Goal: Transaction & Acquisition: Purchase product/service

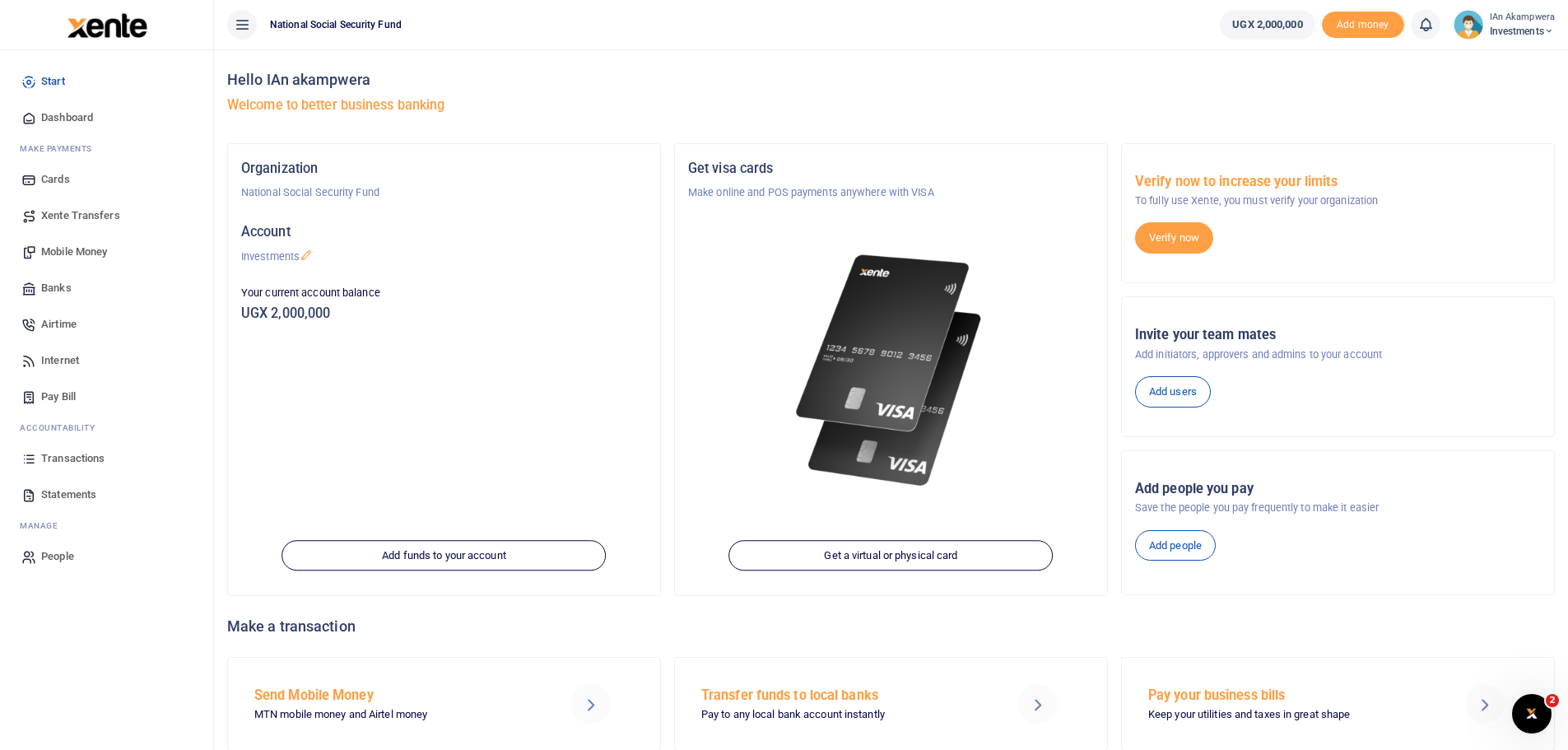
click at [82, 251] on span "Mobile Money" at bounding box center [74, 252] width 66 height 17
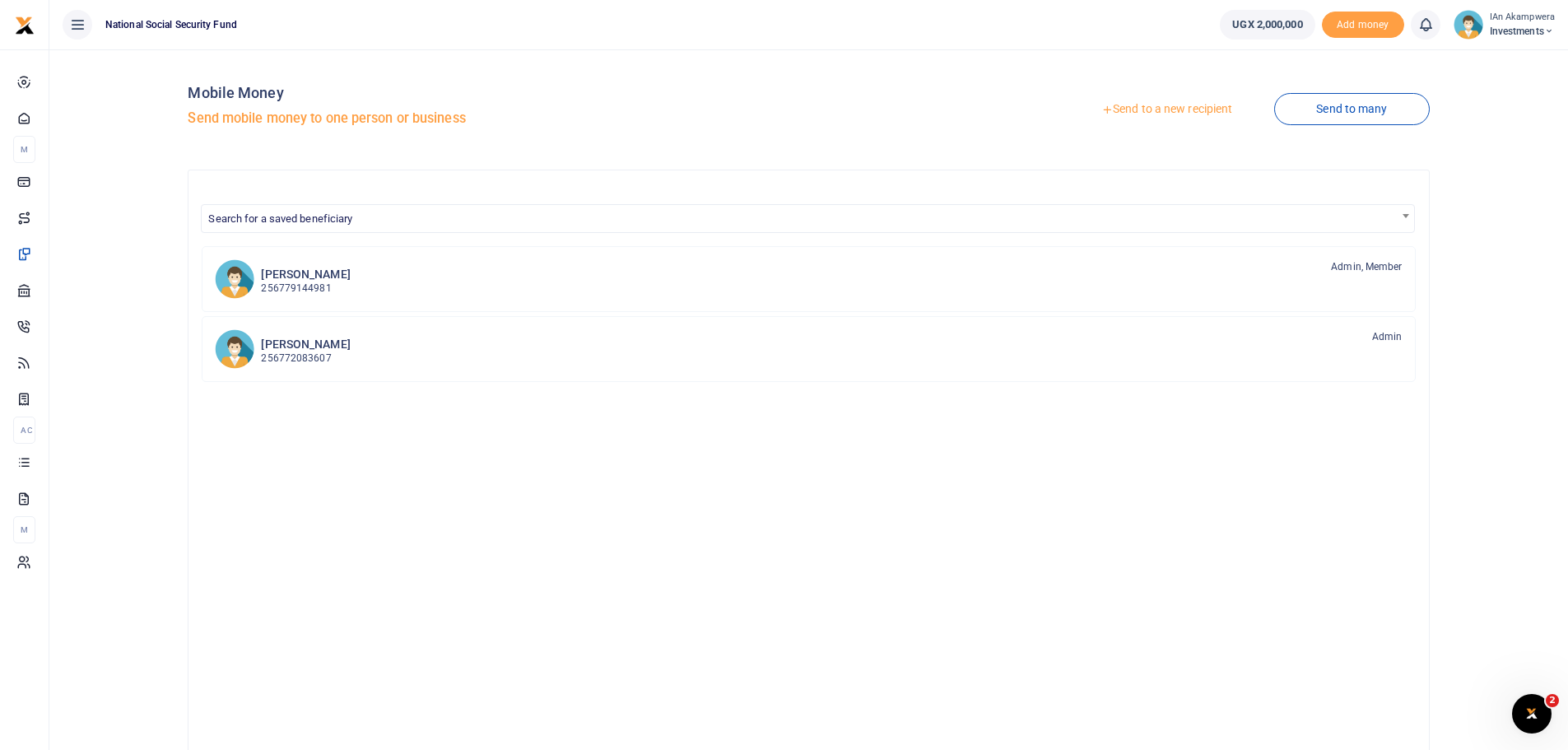
click at [1215, 103] on link "Send to a new recipient" at bounding box center [1167, 109] width 215 height 30
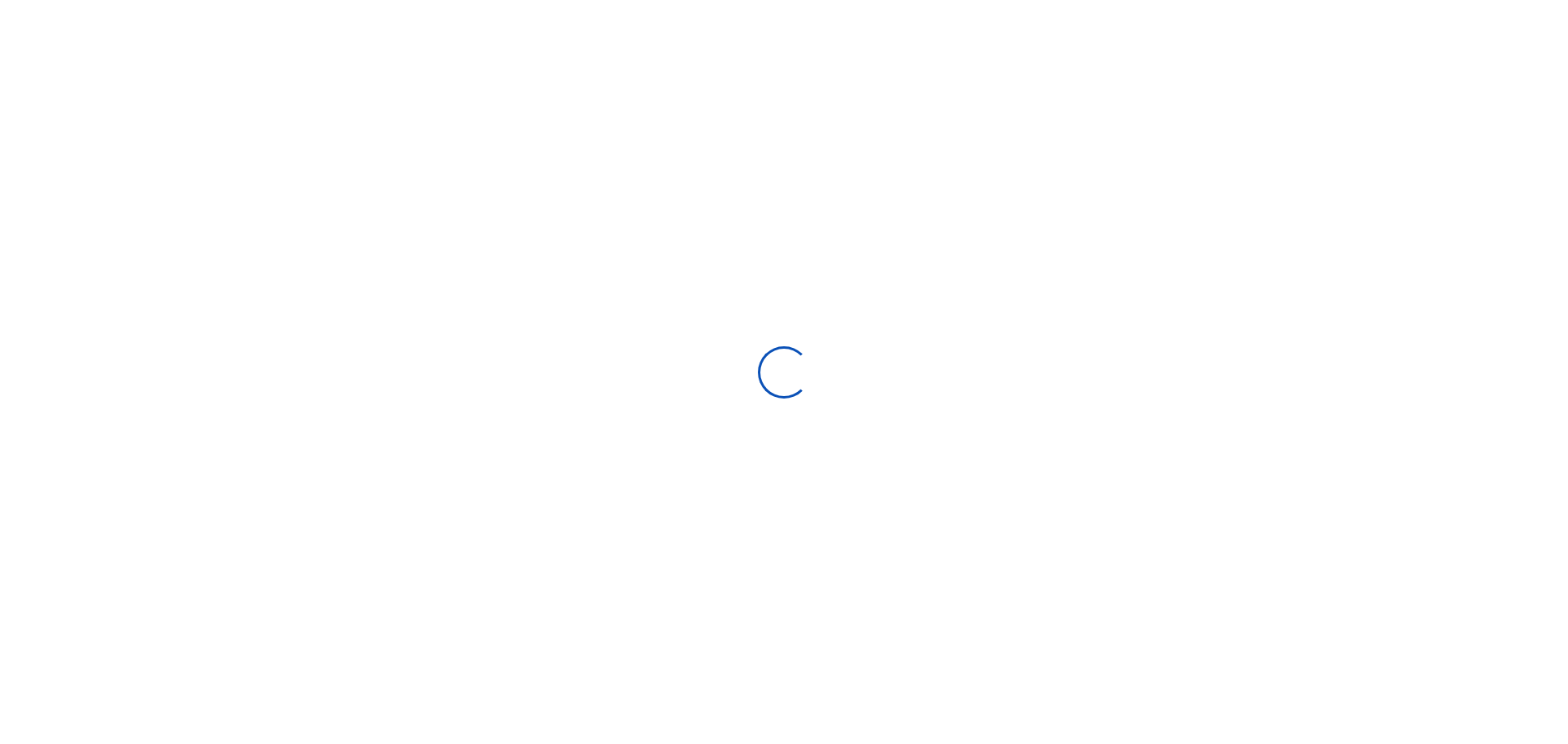
select select "Loading bundles"
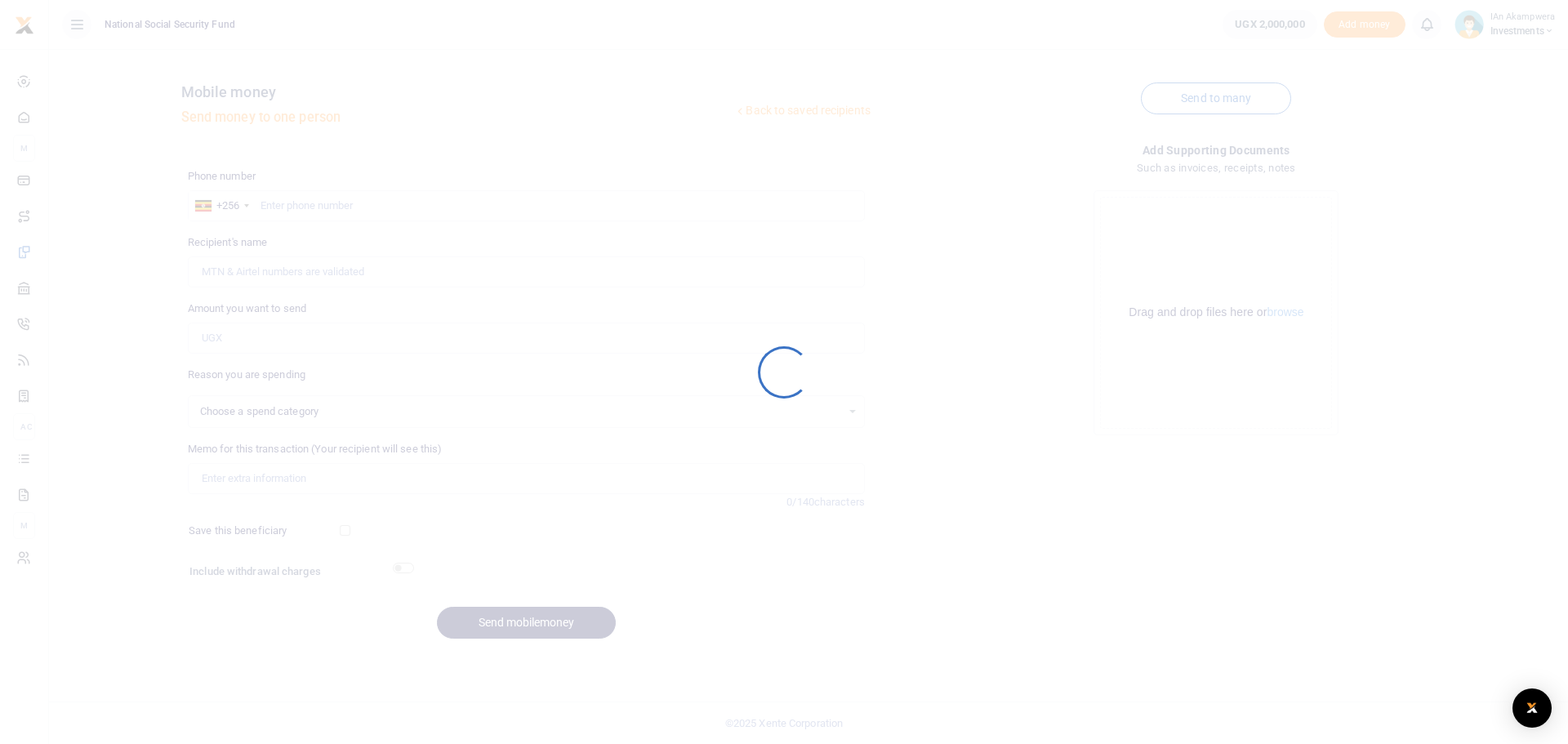
select select
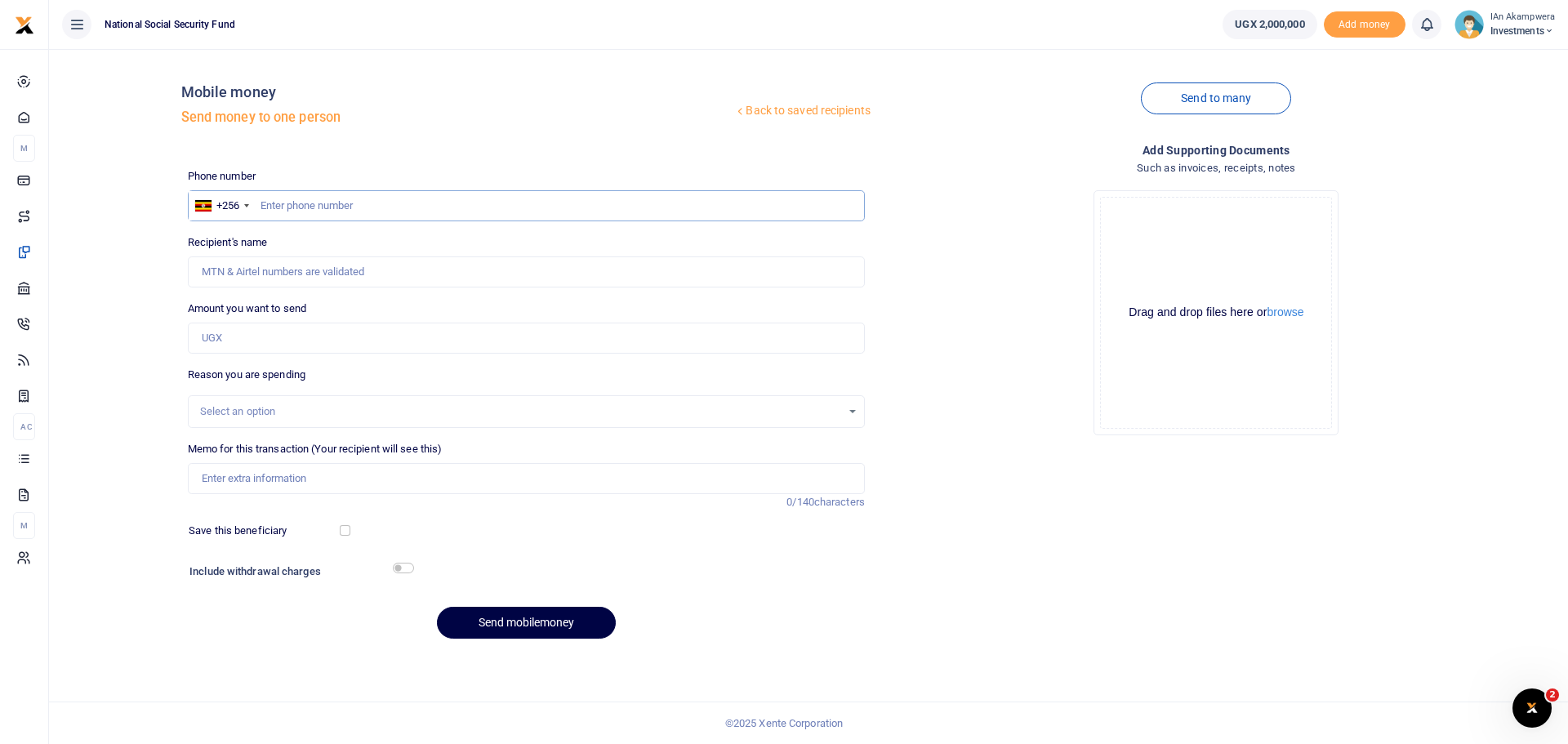
click at [300, 205] on input "text" at bounding box center [526, 206] width 677 height 32
type input "0772358079"
type input "Fred Mugabe"
type input "0772358079"
click at [306, 336] on input "Amount you want to send" at bounding box center [526, 338] width 677 height 32
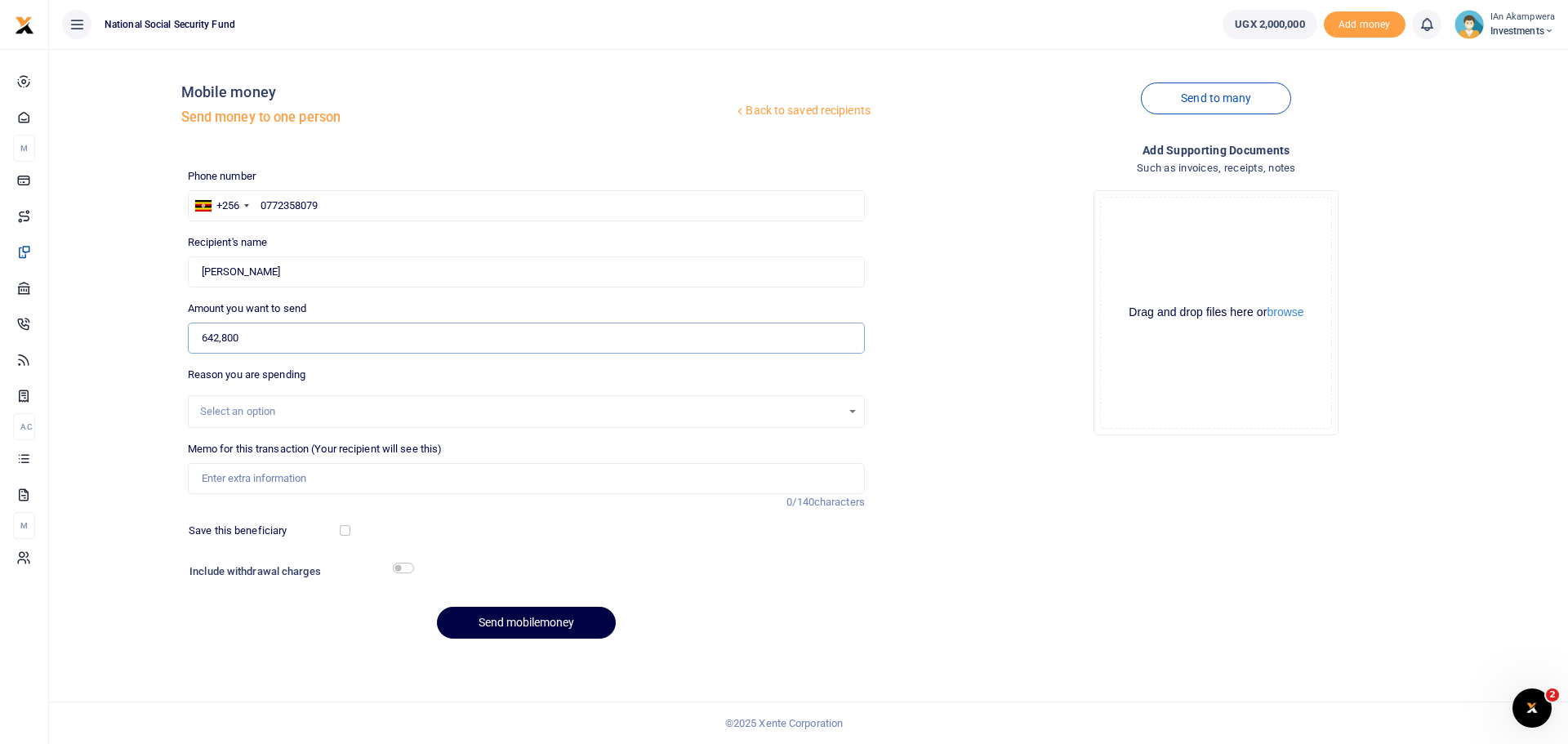
type input "642,800"
click at [330, 412] on div "Select an option" at bounding box center [521, 412] width 641 height 17
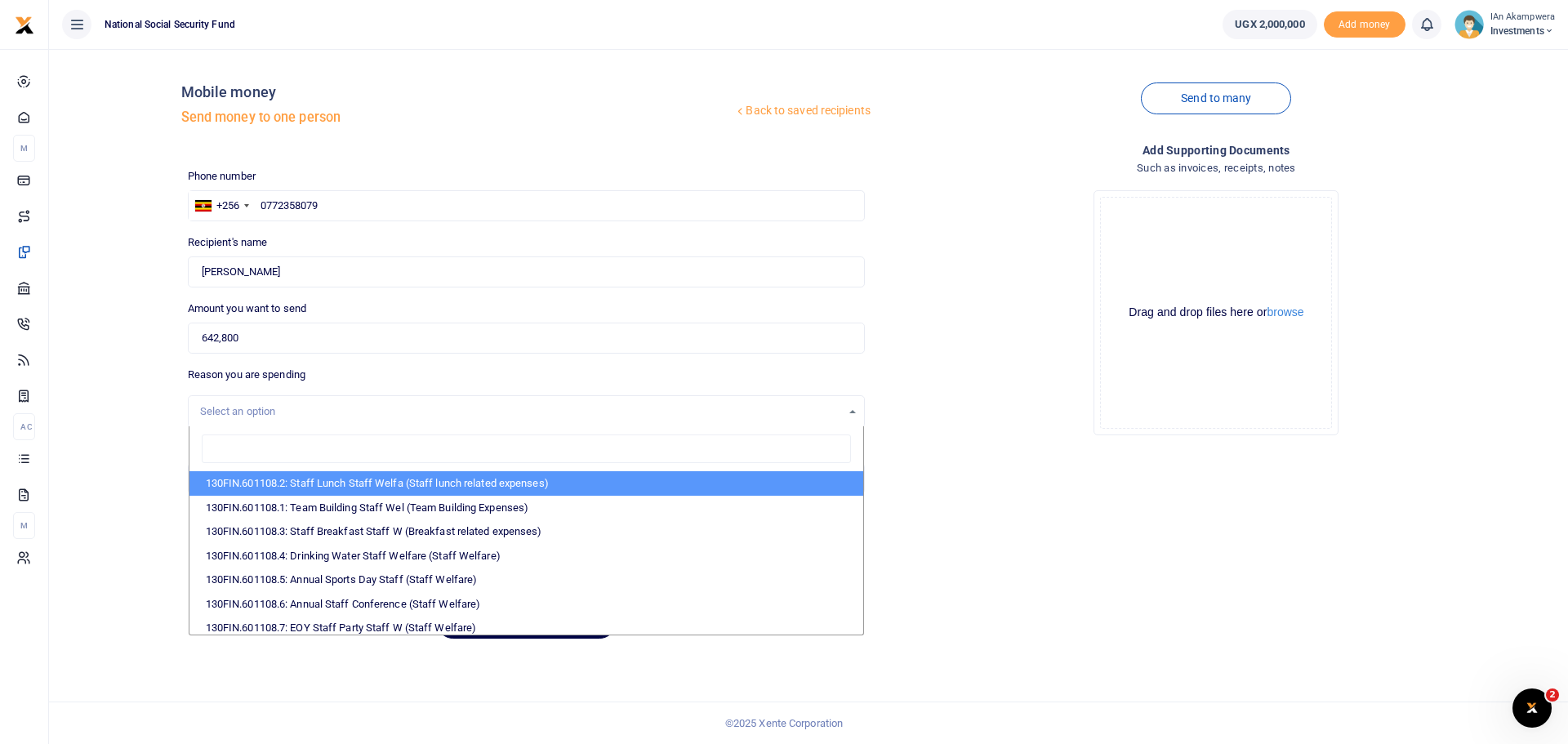
click at [330, 412] on div "Select an option" at bounding box center [521, 412] width 641 height 17
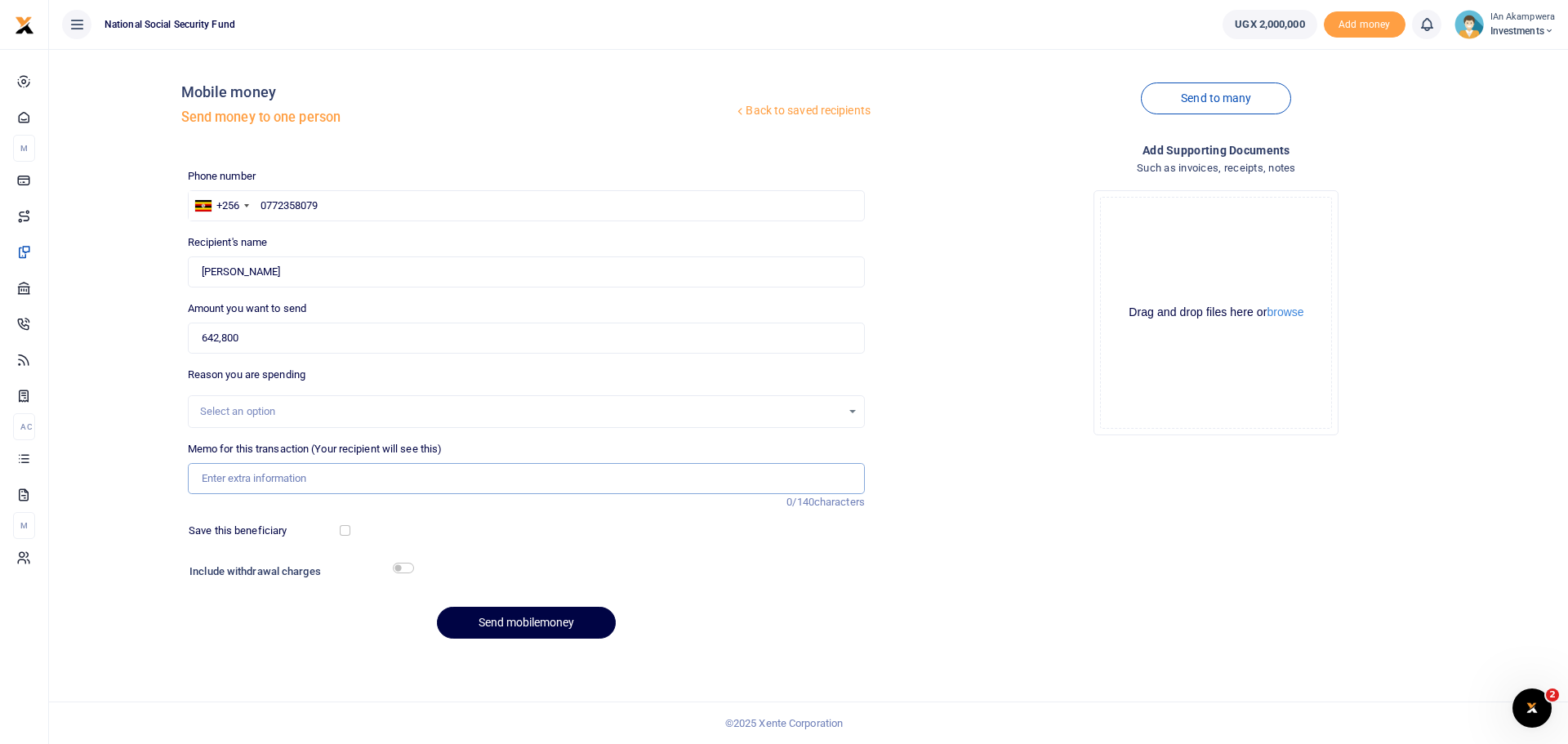
click at [520, 479] on input "Memo for this transaction (Your recipient will see this)" at bounding box center [526, 479] width 677 height 32
type input "Breakfast items"
click at [350, 536] on div at bounding box center [405, 531] width 111 height 17
click at [349, 528] on input "checkbox" at bounding box center [345, 530] width 10 height 10
checkbox input "true"
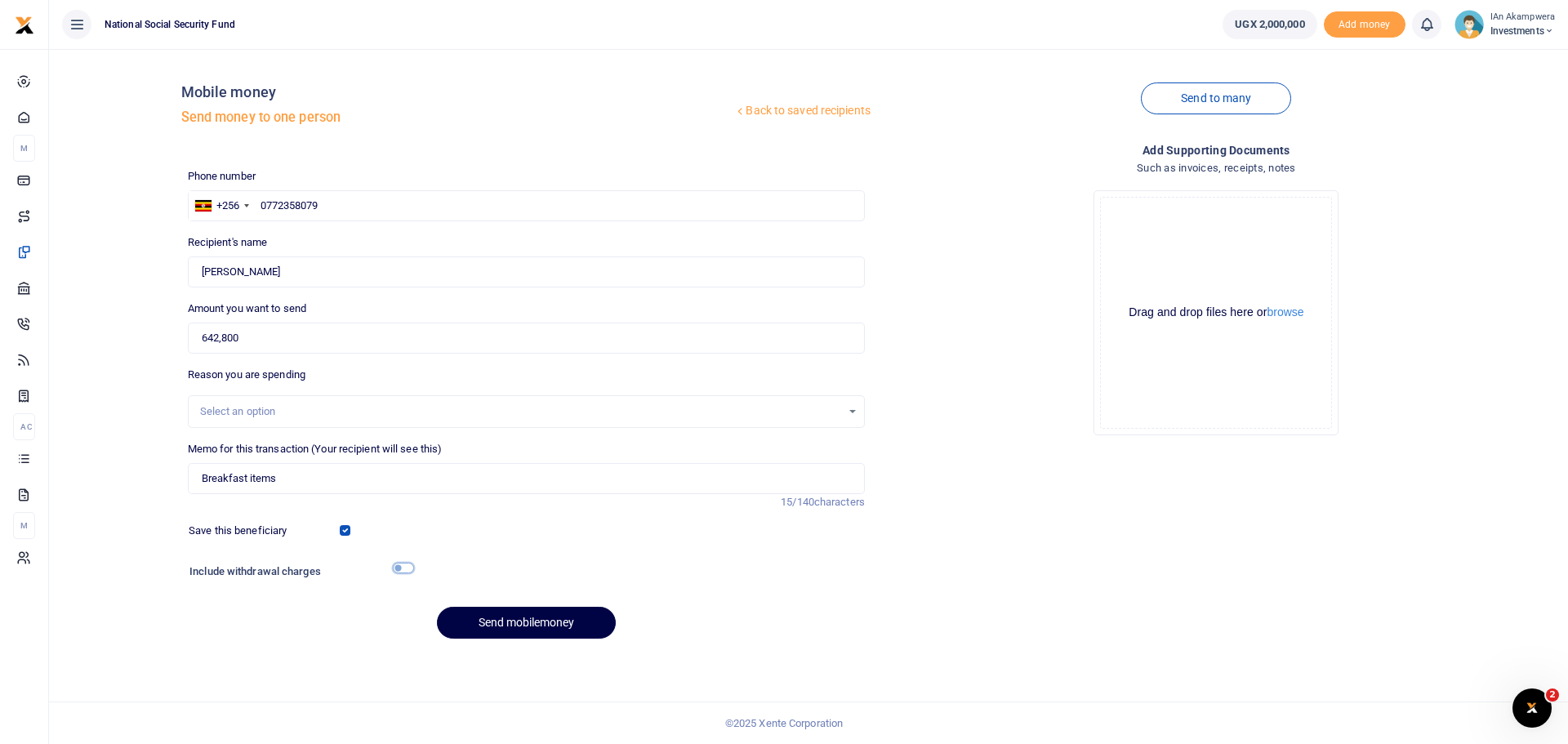
click at [396, 568] on input "checkbox" at bounding box center [403, 567] width 21 height 10
checkbox input "true"
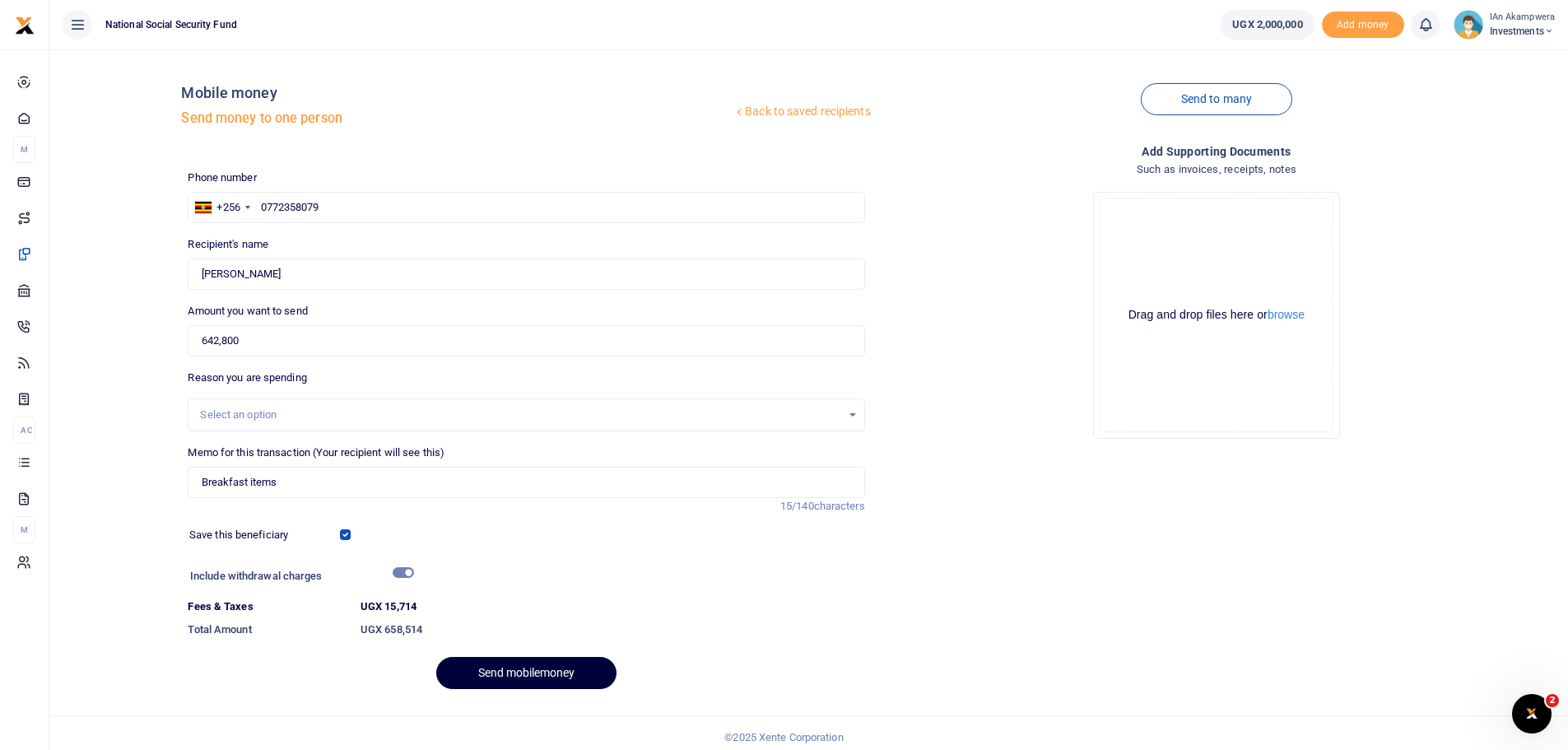
click at [529, 674] on button "Send mobilemoney" at bounding box center [526, 673] width 180 height 32
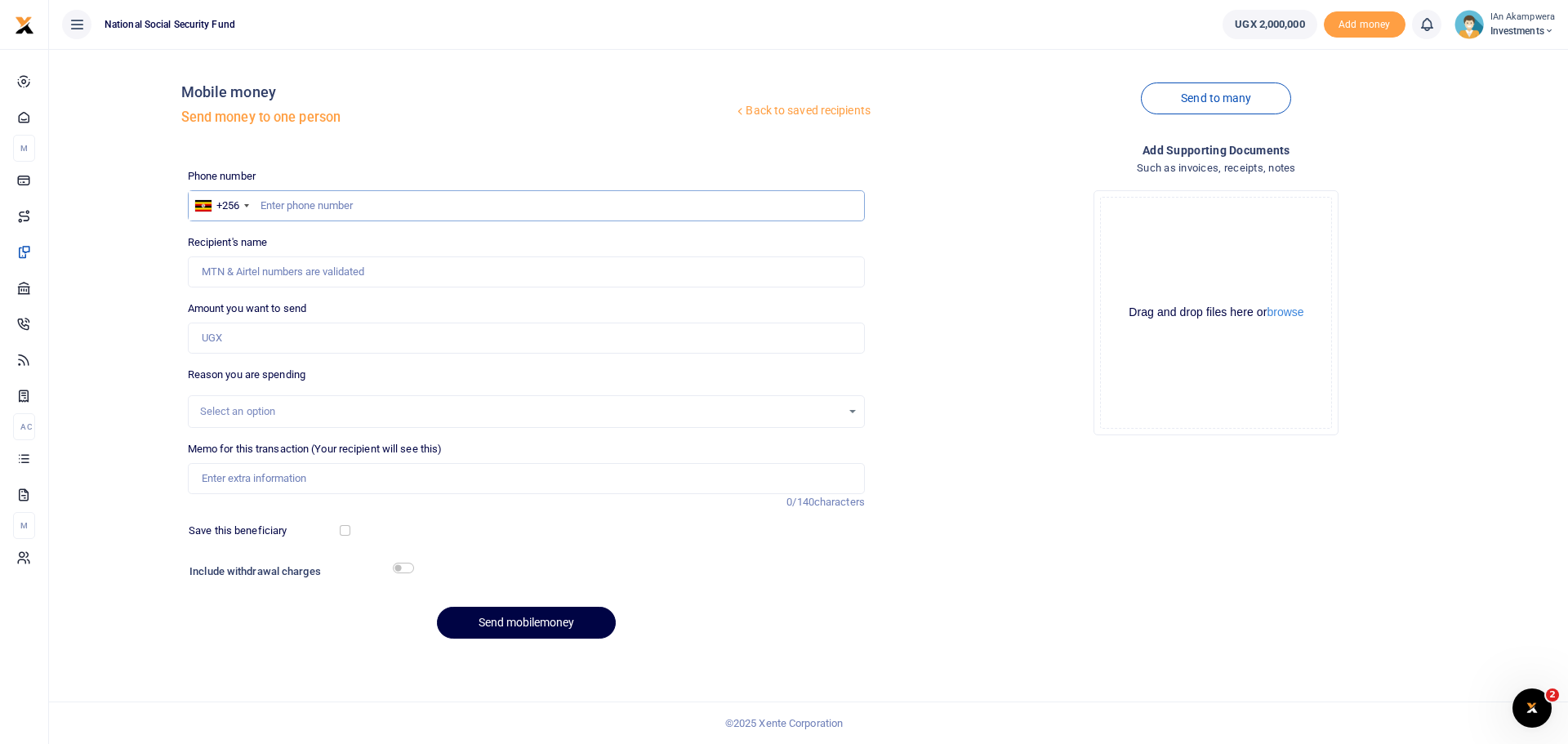
click at [340, 218] on input "text" at bounding box center [526, 206] width 677 height 32
type input "0703566534"
type input "John Paul Mutumba"
type input "0703566534"
click at [291, 332] on input "Amount you want to send" at bounding box center [526, 338] width 677 height 32
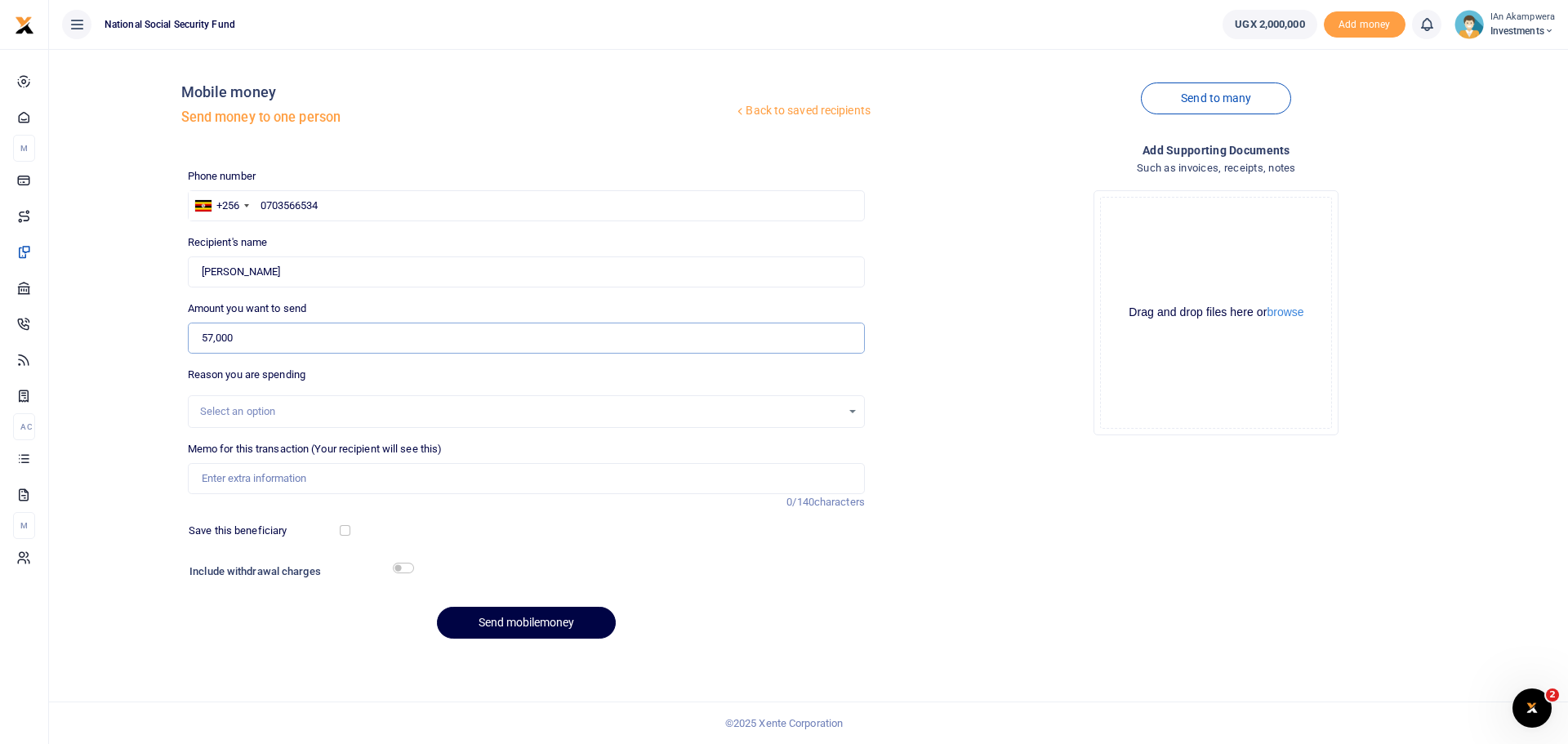
type input "57,000"
click at [325, 484] on input "Memo for this transaction (Your recipient will see this)" at bounding box center [526, 479] width 677 height 32
type input "L"
type input "Business meeting"
click at [346, 532] on input "checkbox" at bounding box center [345, 530] width 10 height 10
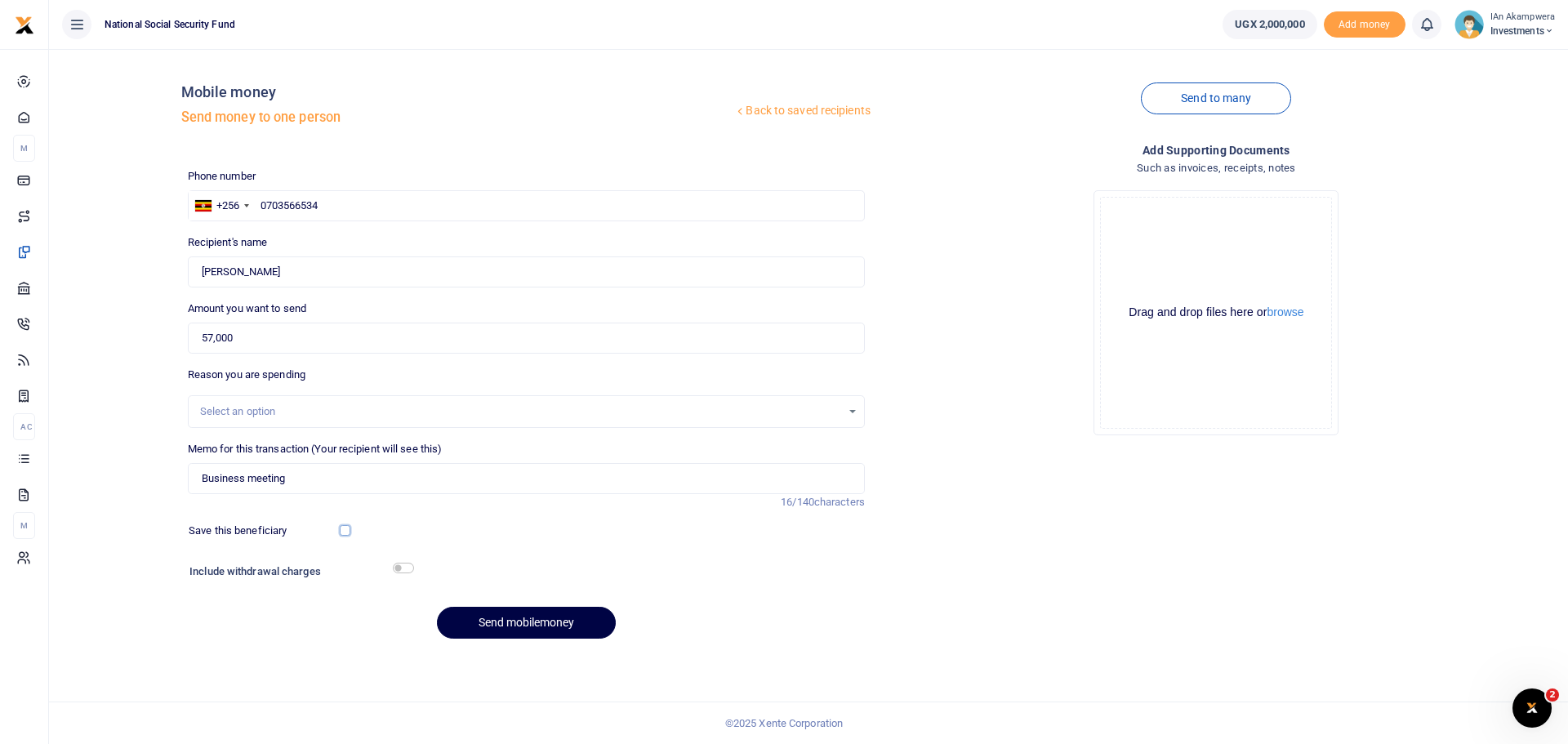
checkbox input "true"
click at [409, 573] on input "checkbox" at bounding box center [403, 567] width 21 height 10
checkbox input "true"
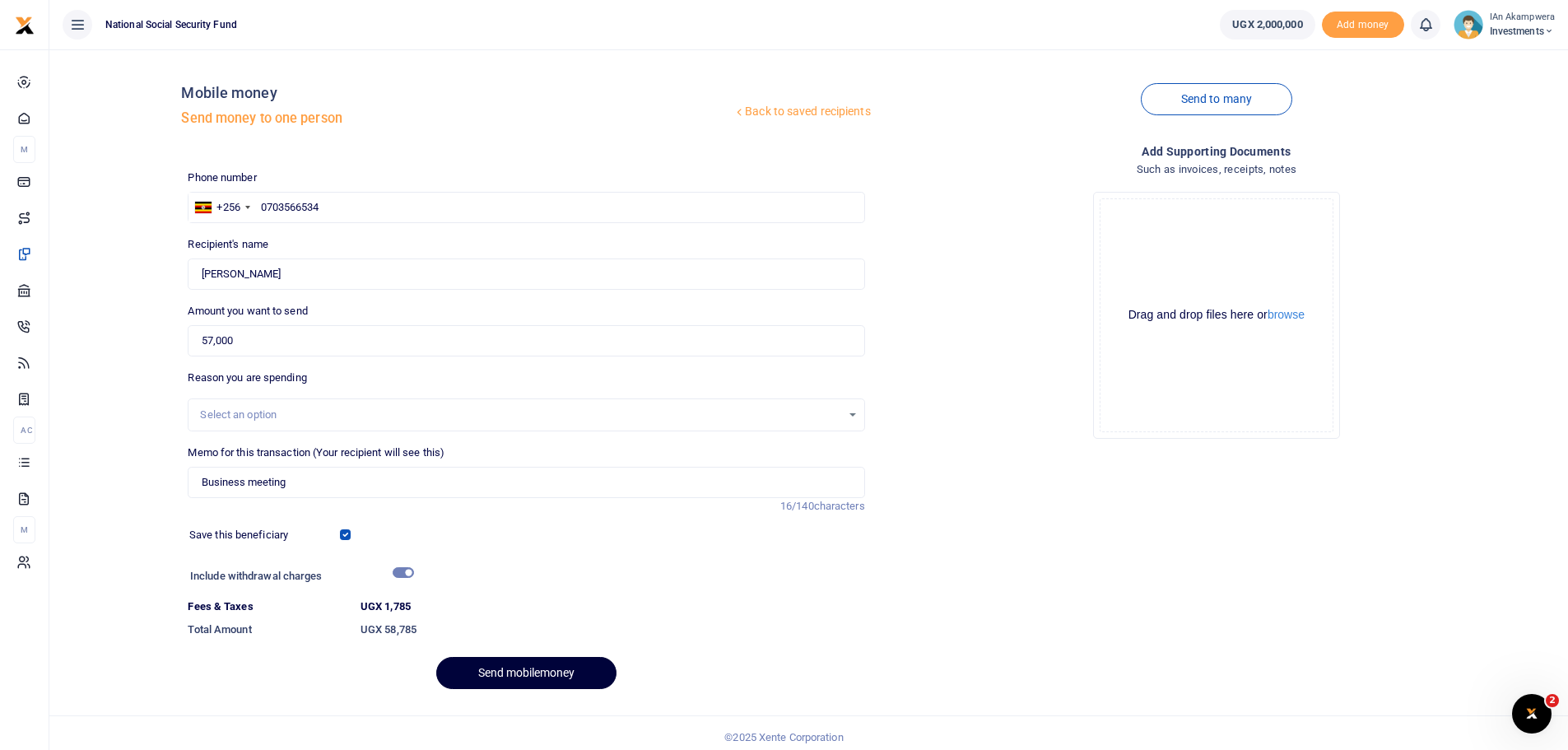
click at [518, 666] on button "Send mobilemoney" at bounding box center [526, 673] width 180 height 32
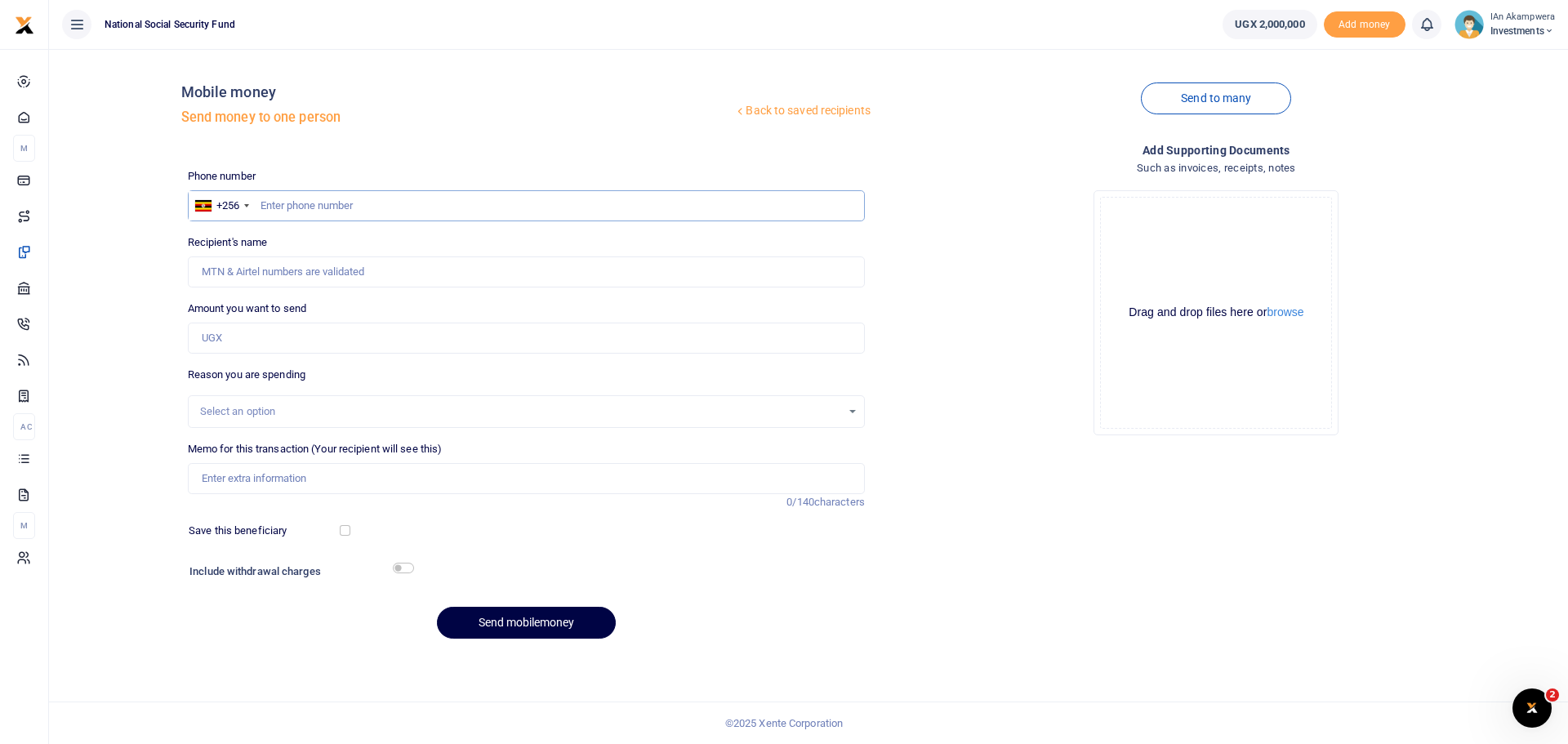
click at [428, 213] on input "text" at bounding box center [526, 206] width 677 height 32
type input "0772672220"
type input "[PERSON_NAME]"
type input "0772672220"
click at [292, 341] on input "Amount you want to send" at bounding box center [526, 338] width 677 height 32
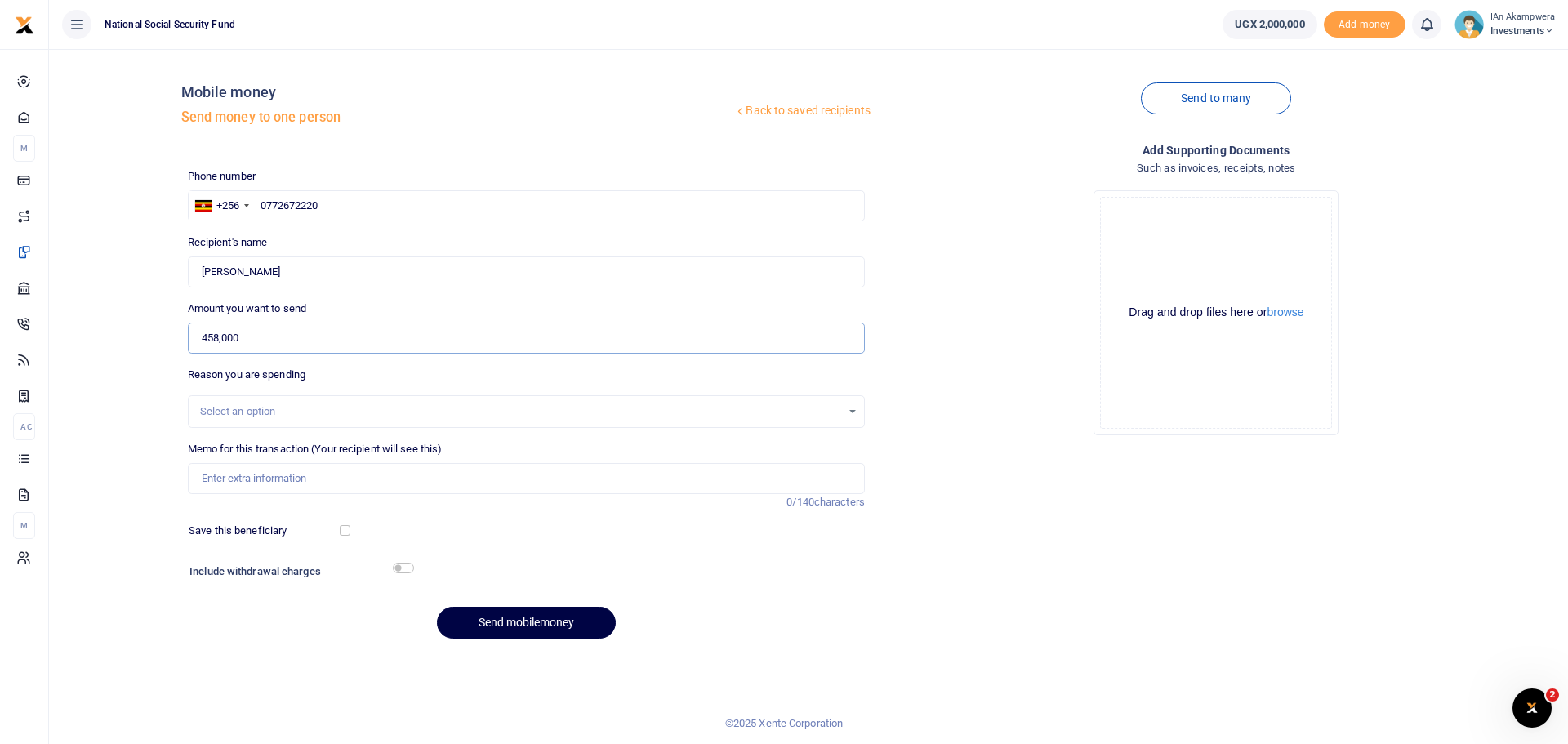
type input "458,000"
click at [366, 475] on input "Memo for this transaction (Your recipient will see this)" at bounding box center [526, 479] width 677 height 32
type input "Namco meeting lunch"
click at [400, 565] on input "checkbox" at bounding box center [403, 567] width 21 height 10
checkbox input "true"
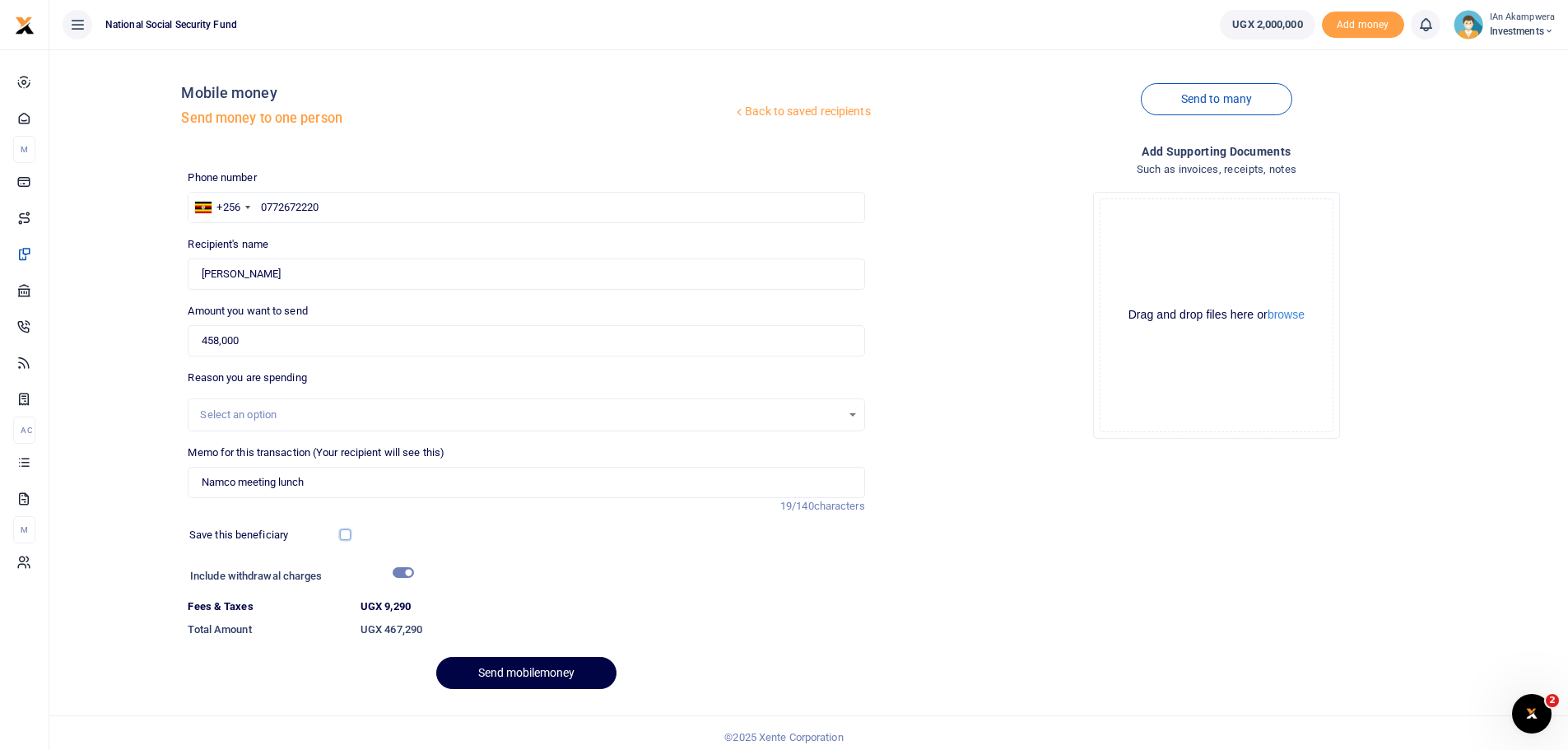
click at [346, 540] on input "checkbox" at bounding box center [345, 534] width 10 height 10
checkbox input "true"
click at [529, 675] on button "Send mobilemoney" at bounding box center [526, 673] width 180 height 32
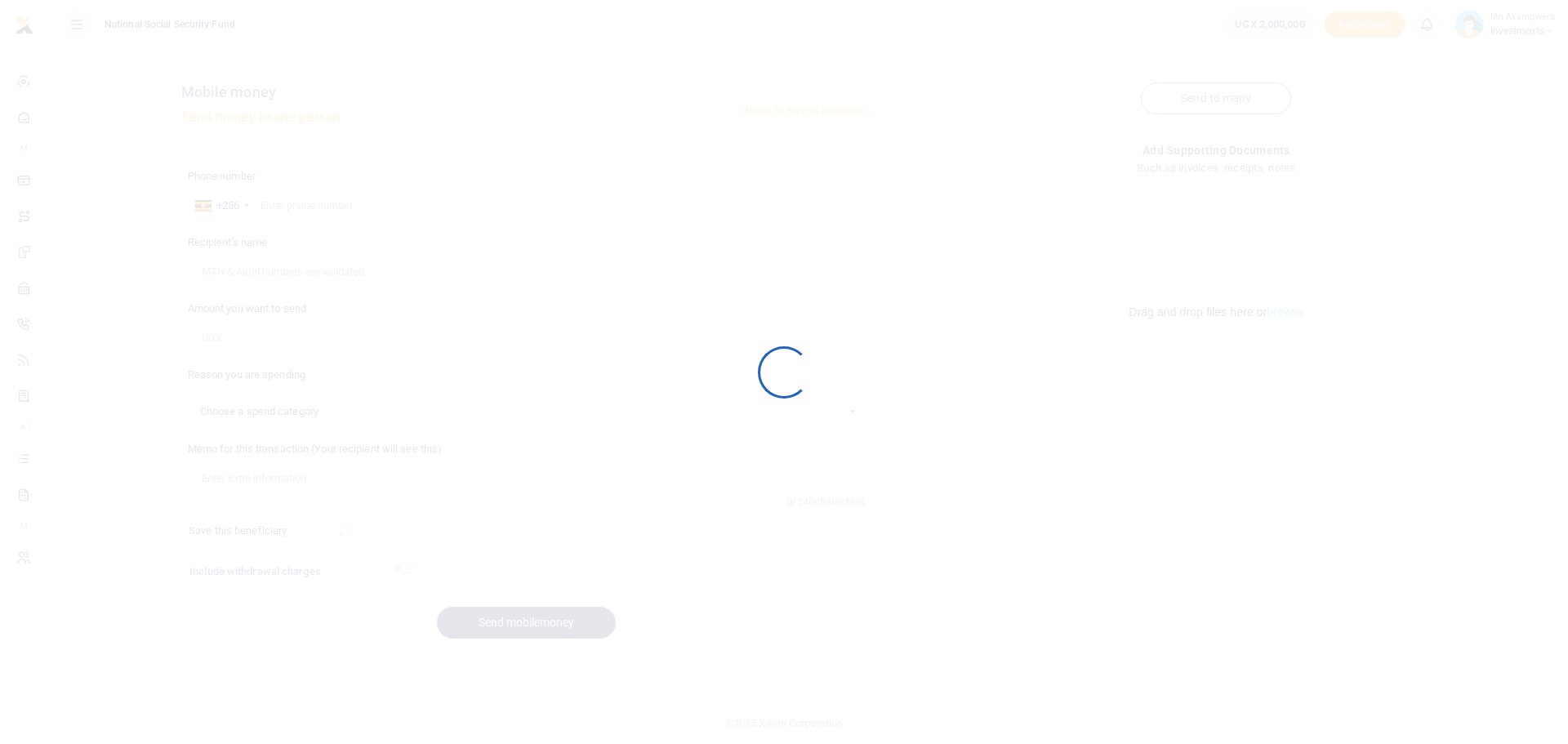
select select
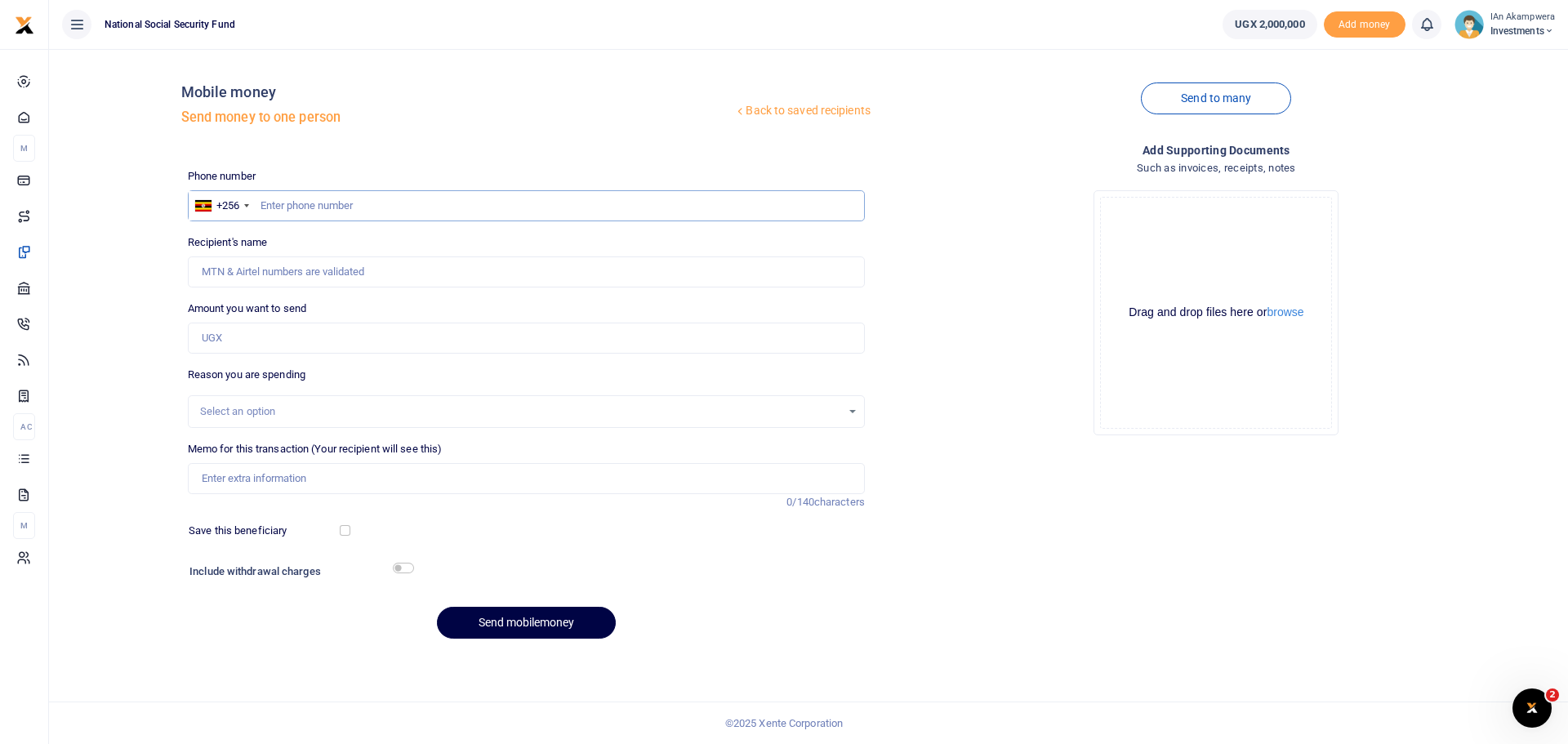
click at [321, 205] on input "text" at bounding box center [526, 206] width 677 height 32
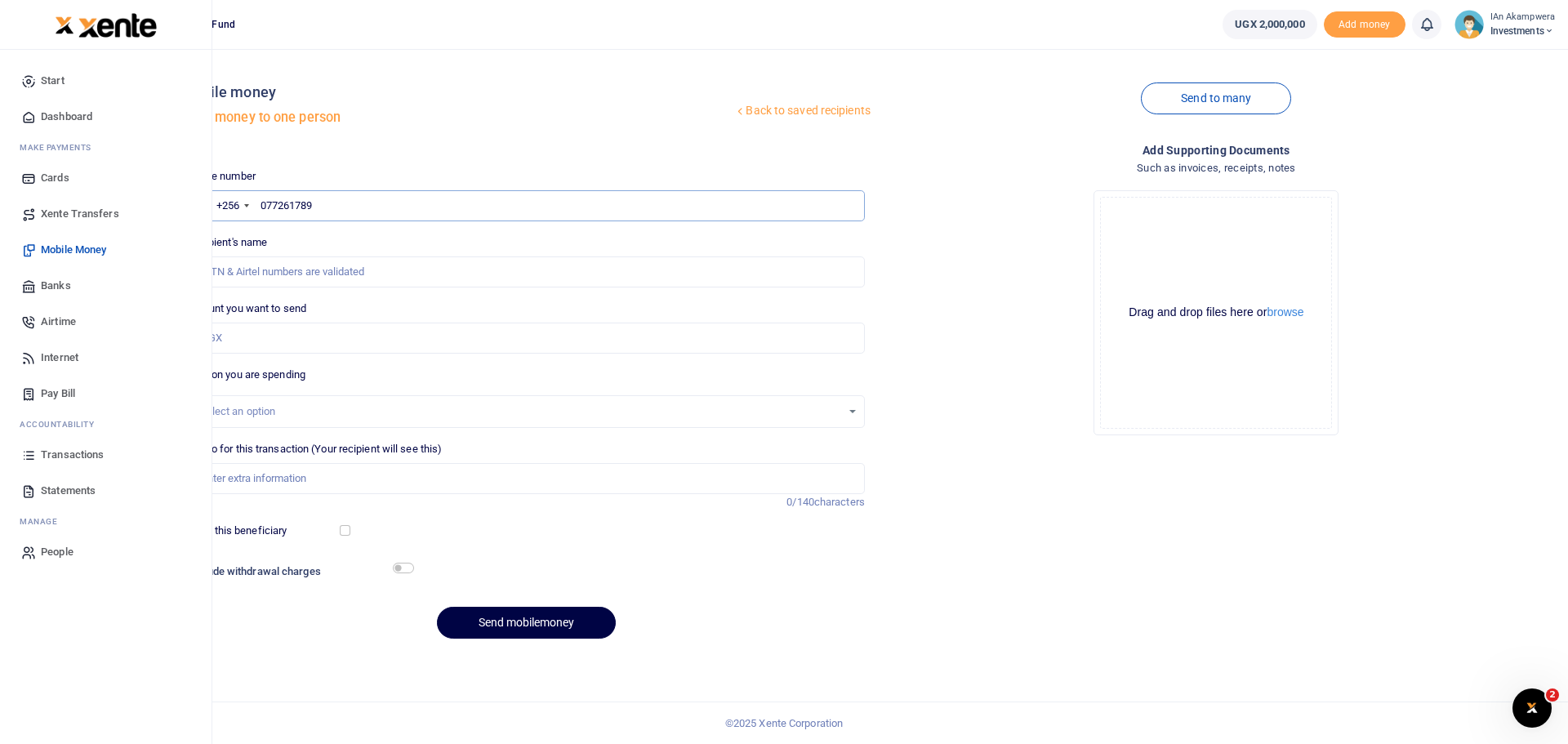
type input "0772617896"
type input "David Wanagwe"
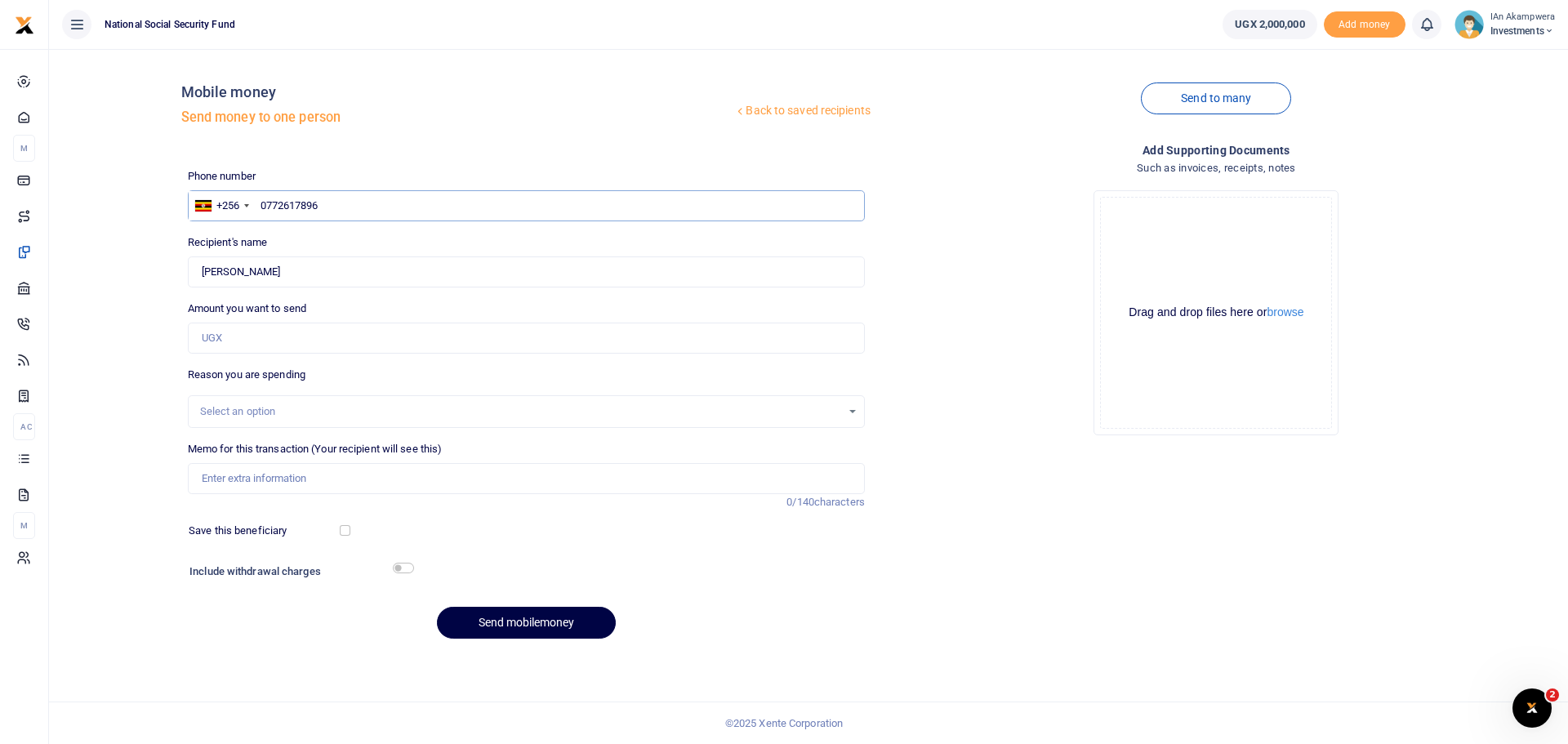
type input "0772617896"
click at [227, 341] on input "Amount you want to send" at bounding box center [526, 338] width 677 height 32
type input "269,000"
click at [336, 480] on input "Memo for this transaction (Your recipient will see this)" at bounding box center [526, 479] width 677 height 32
type input "L"
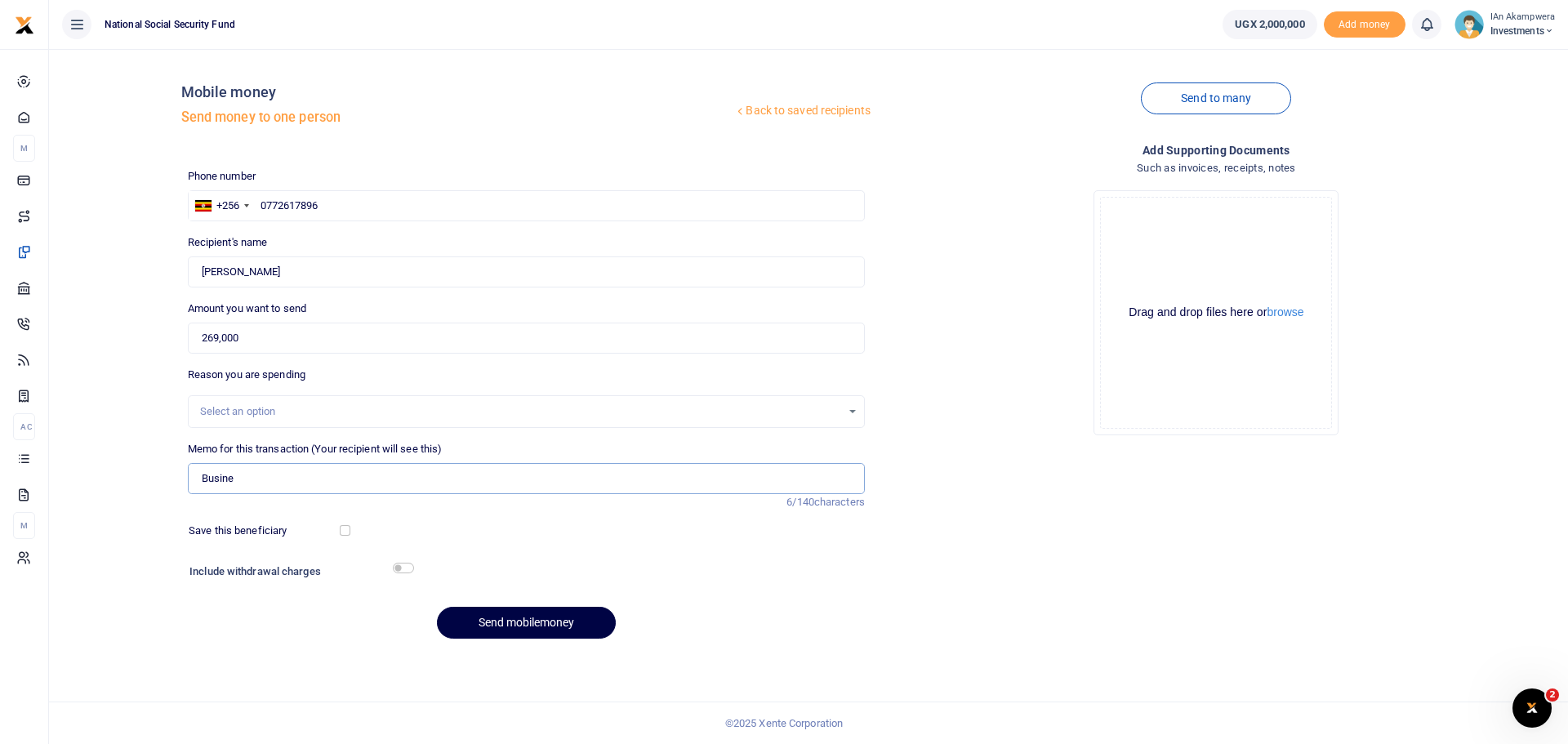
type input "Business meeting"
click at [344, 528] on input "checkbox" at bounding box center [345, 530] width 10 height 10
checkbox input "true"
click at [405, 568] on input "checkbox" at bounding box center [403, 567] width 21 height 10
checkbox input "true"
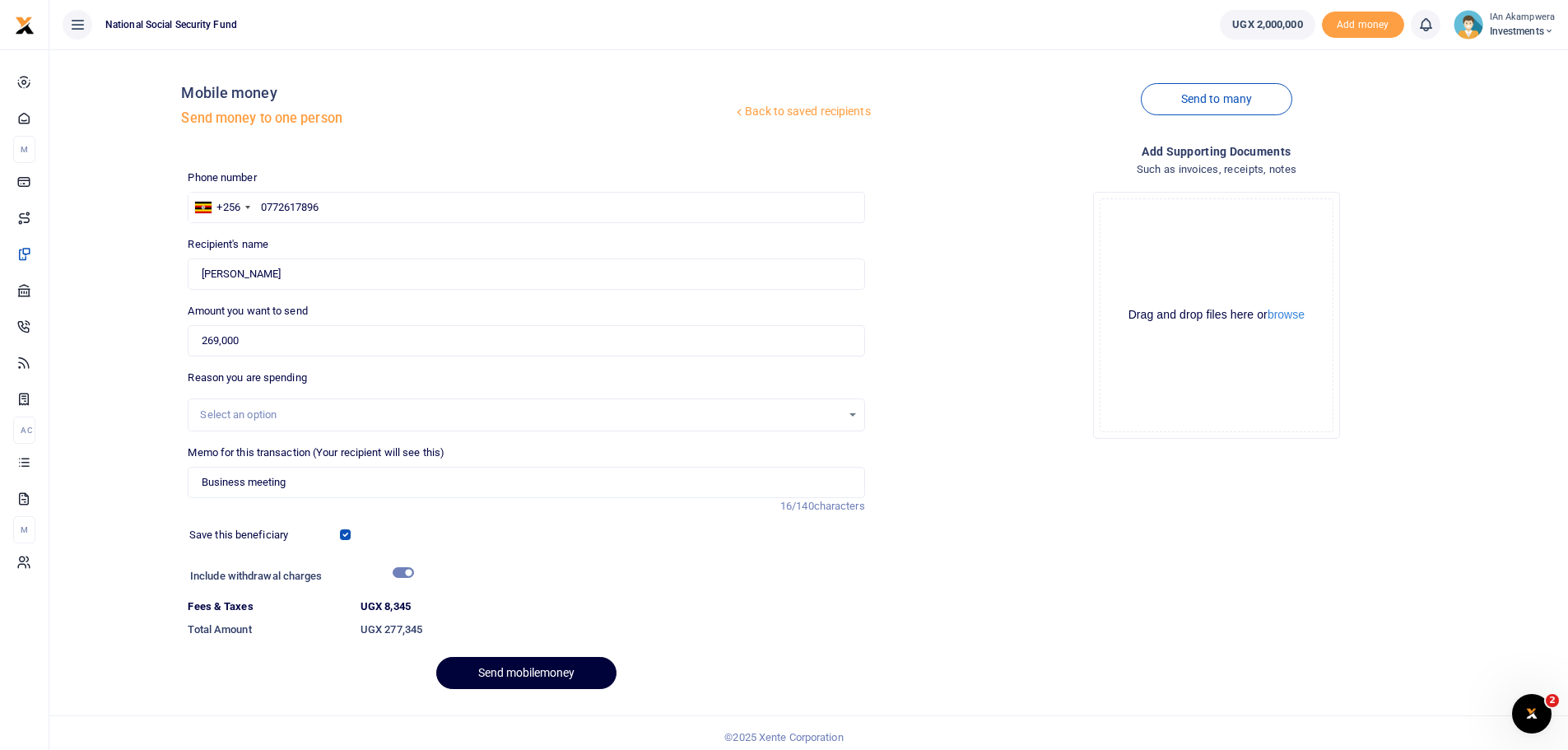
click at [532, 668] on button "Send mobilemoney" at bounding box center [526, 673] width 180 height 32
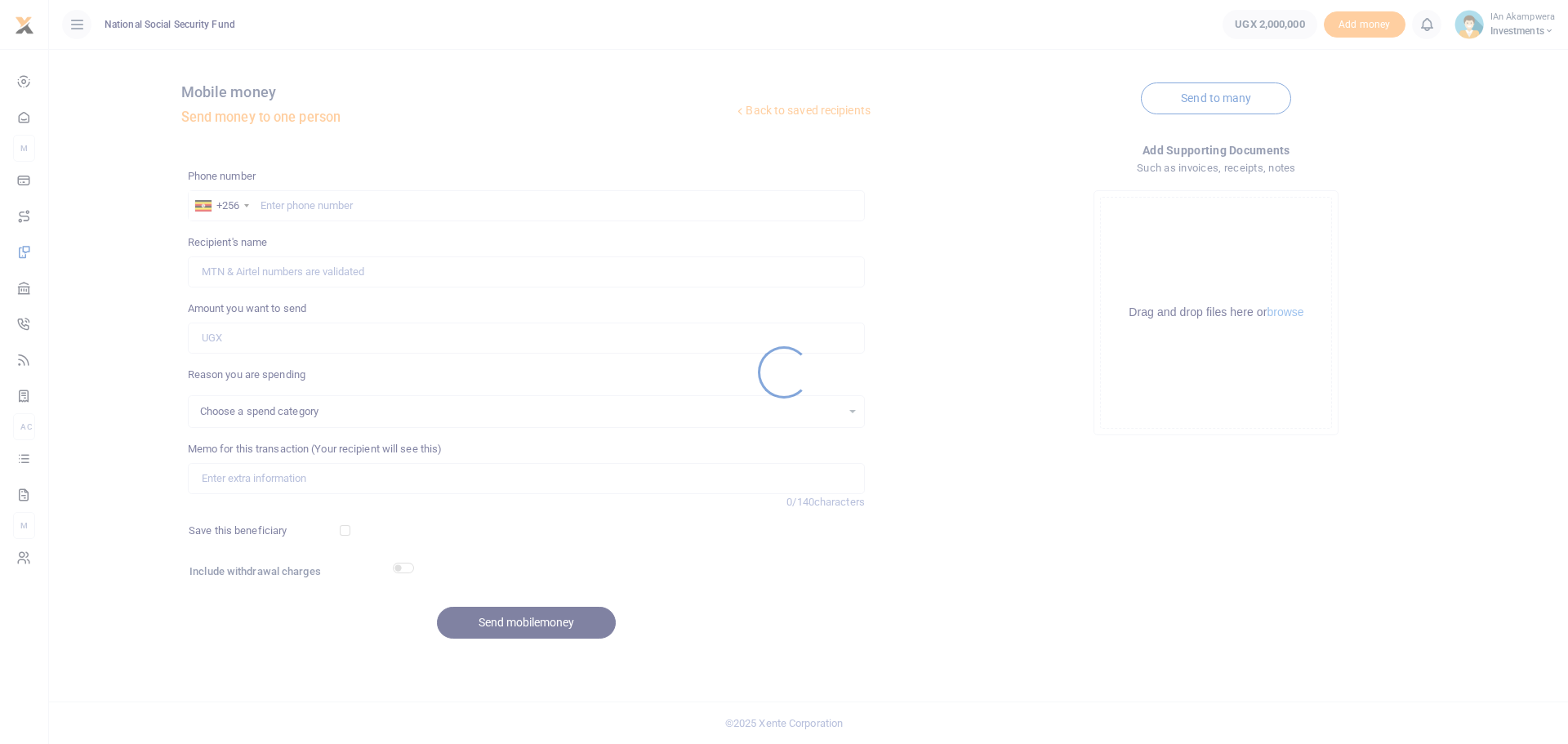
select select
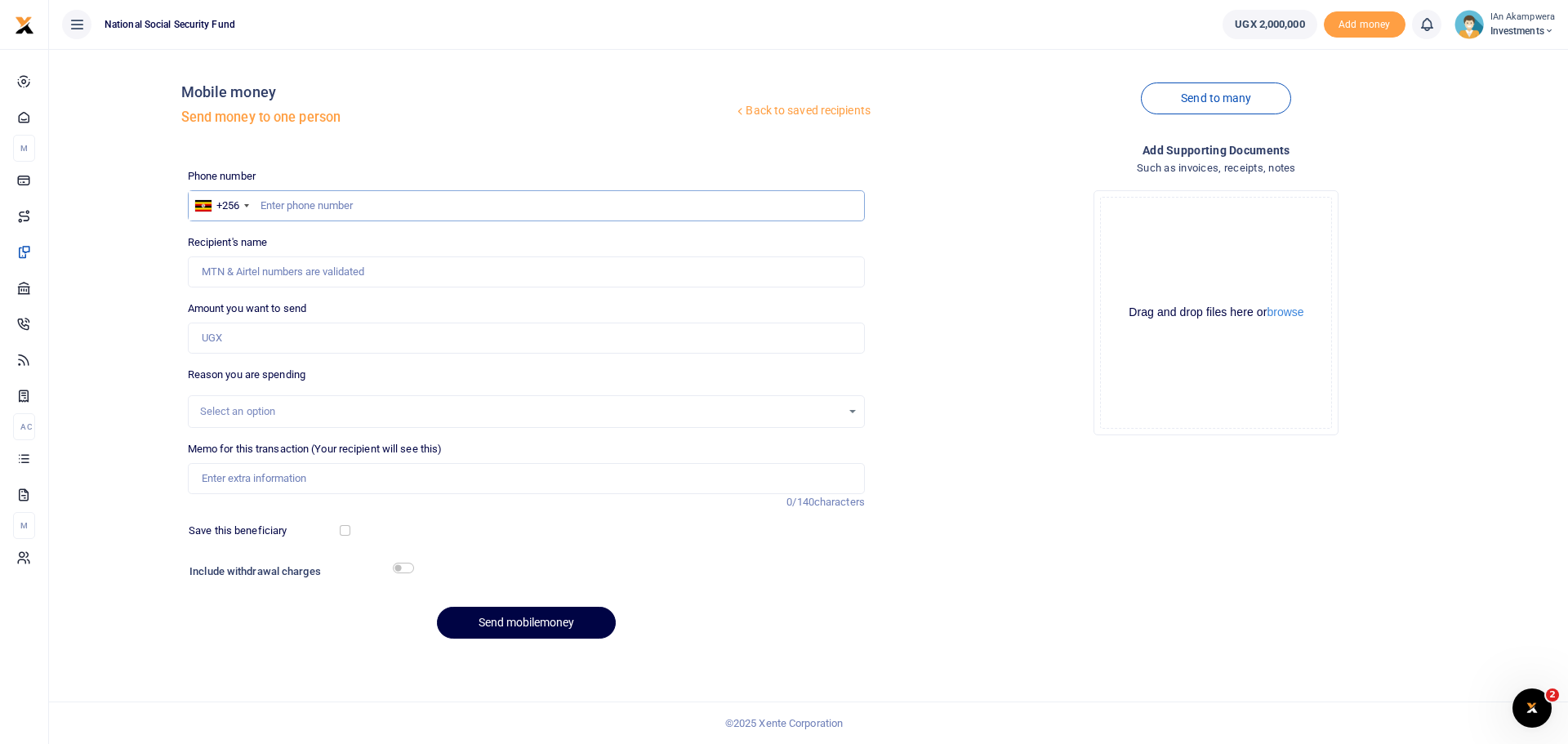
click at [472, 192] on input "text" at bounding box center [526, 206] width 677 height 32
type input "0776613636"
type input "[PERSON_NAME]"
type input "0776613636"
click at [252, 334] on input "Amount you want to send" at bounding box center [526, 338] width 677 height 32
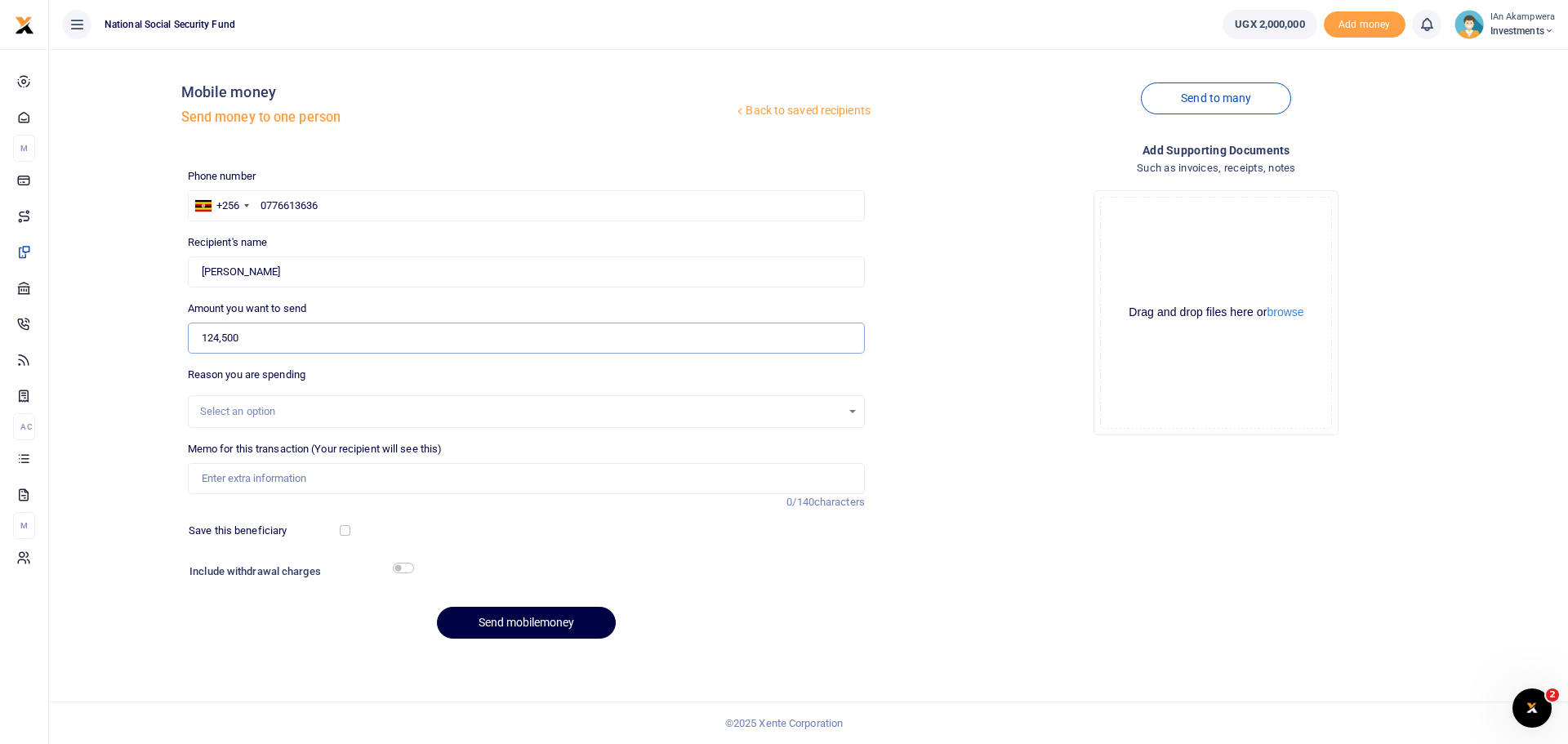
type input "124,500"
click at [309, 473] on input "Memo for this transaction (Your recipient will see this)" at bounding box center [526, 479] width 677 height 32
type input "B"
type input "Business meeting"
click at [396, 562] on input "checkbox" at bounding box center [403, 567] width 21 height 10
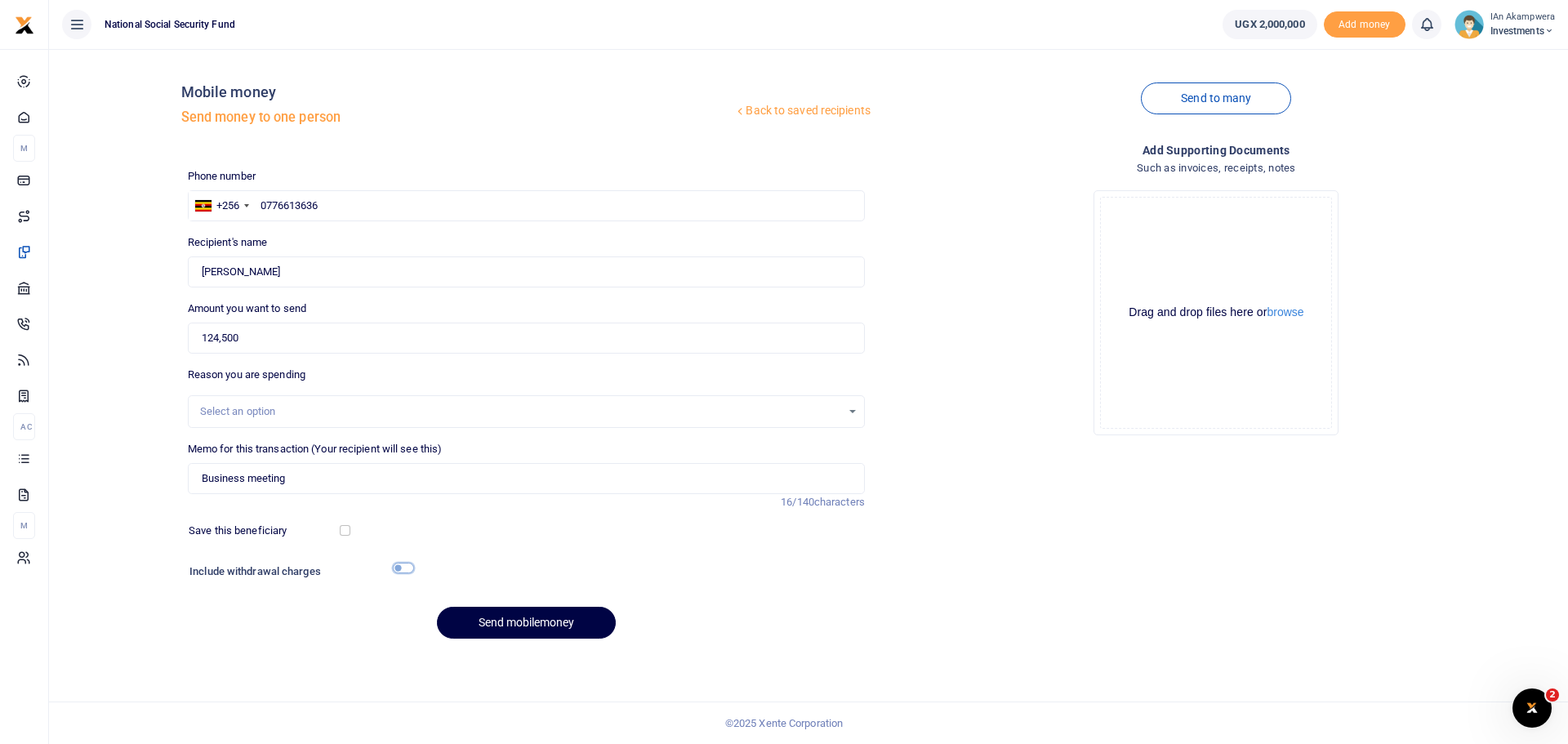
checkbox input "true"
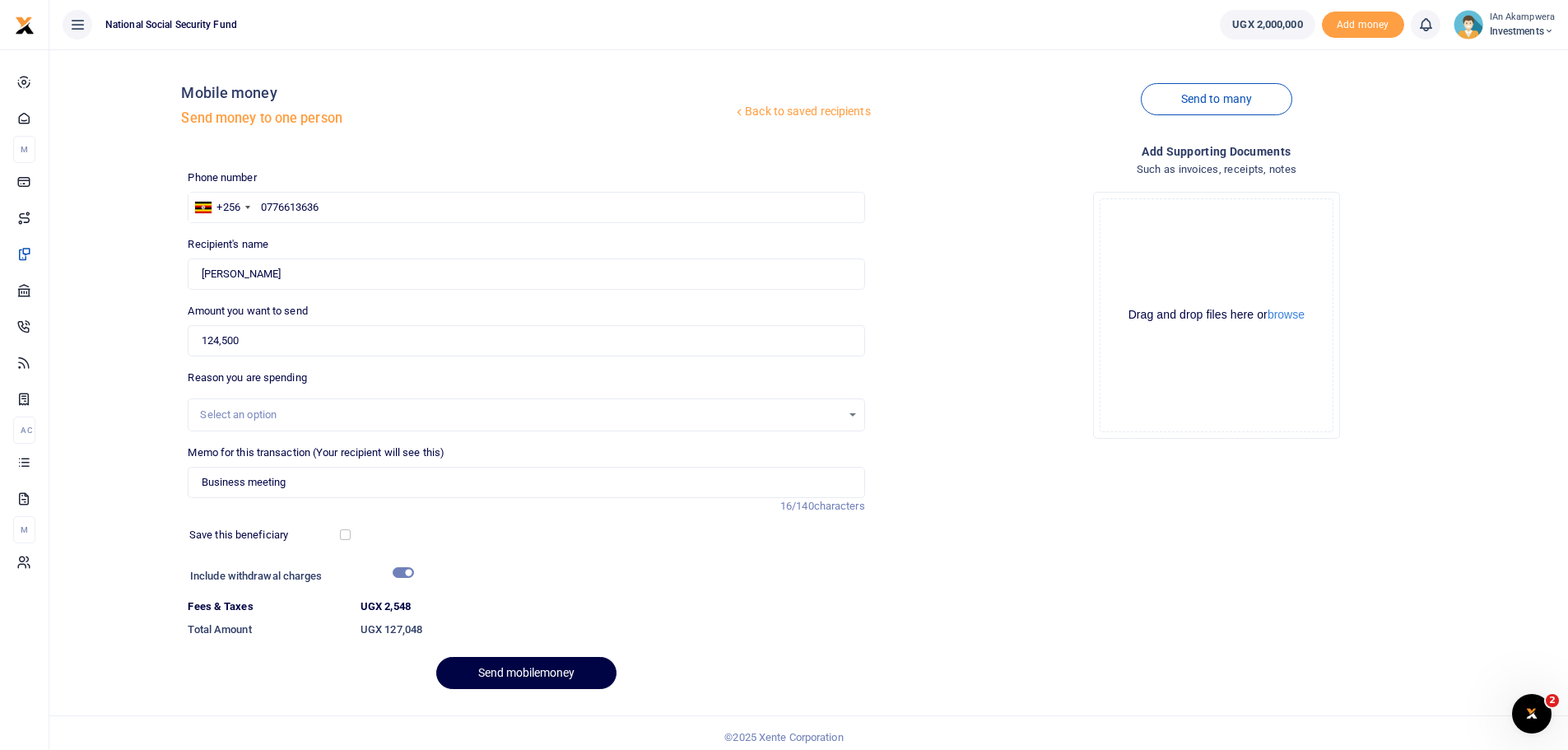
click at [341, 540] on div "Save this beneficiary" at bounding box center [266, 535] width 167 height 17
click at [342, 531] on input "checkbox" at bounding box center [345, 534] width 10 height 10
checkbox input "true"
click at [518, 665] on button "Send mobilemoney" at bounding box center [526, 673] width 180 height 32
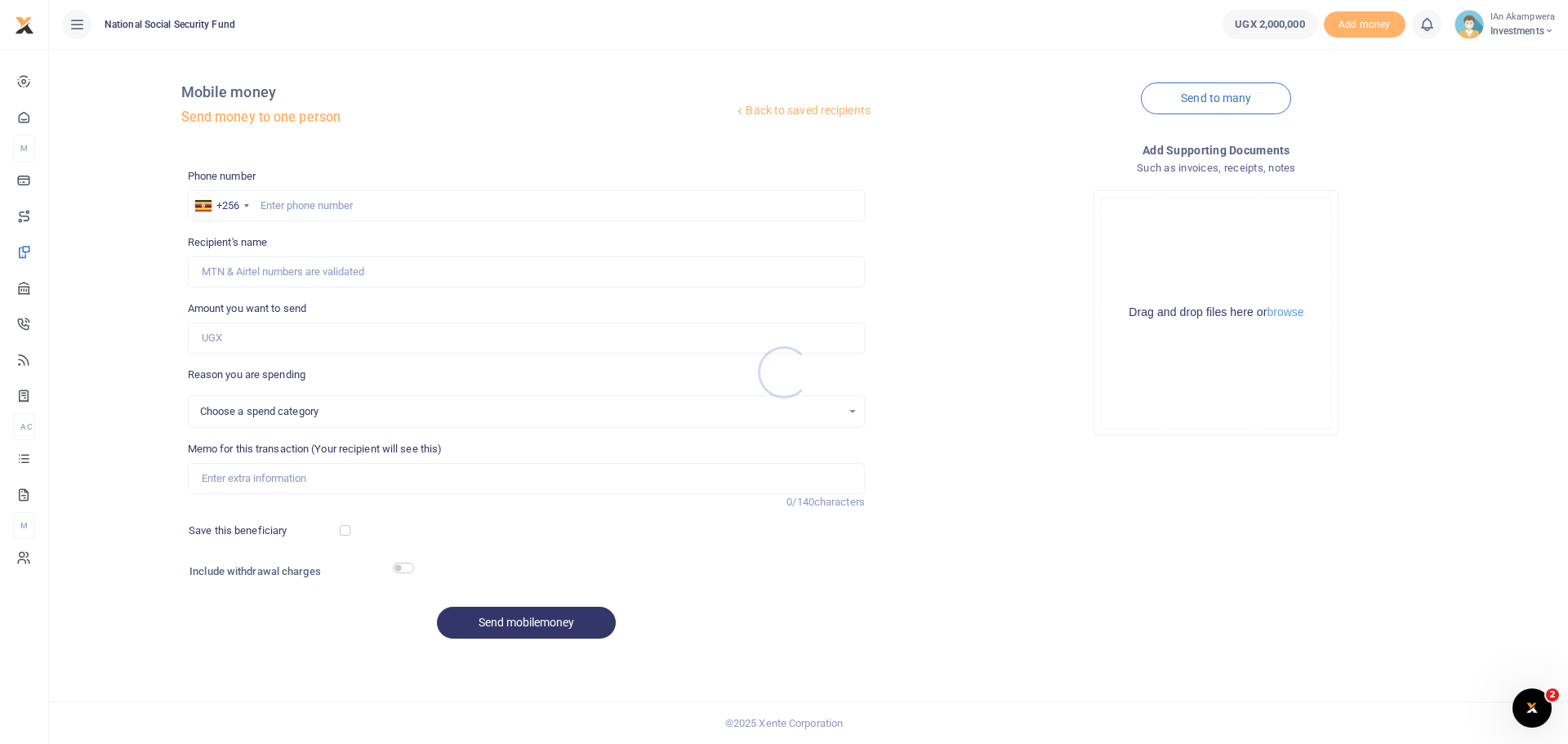
select select
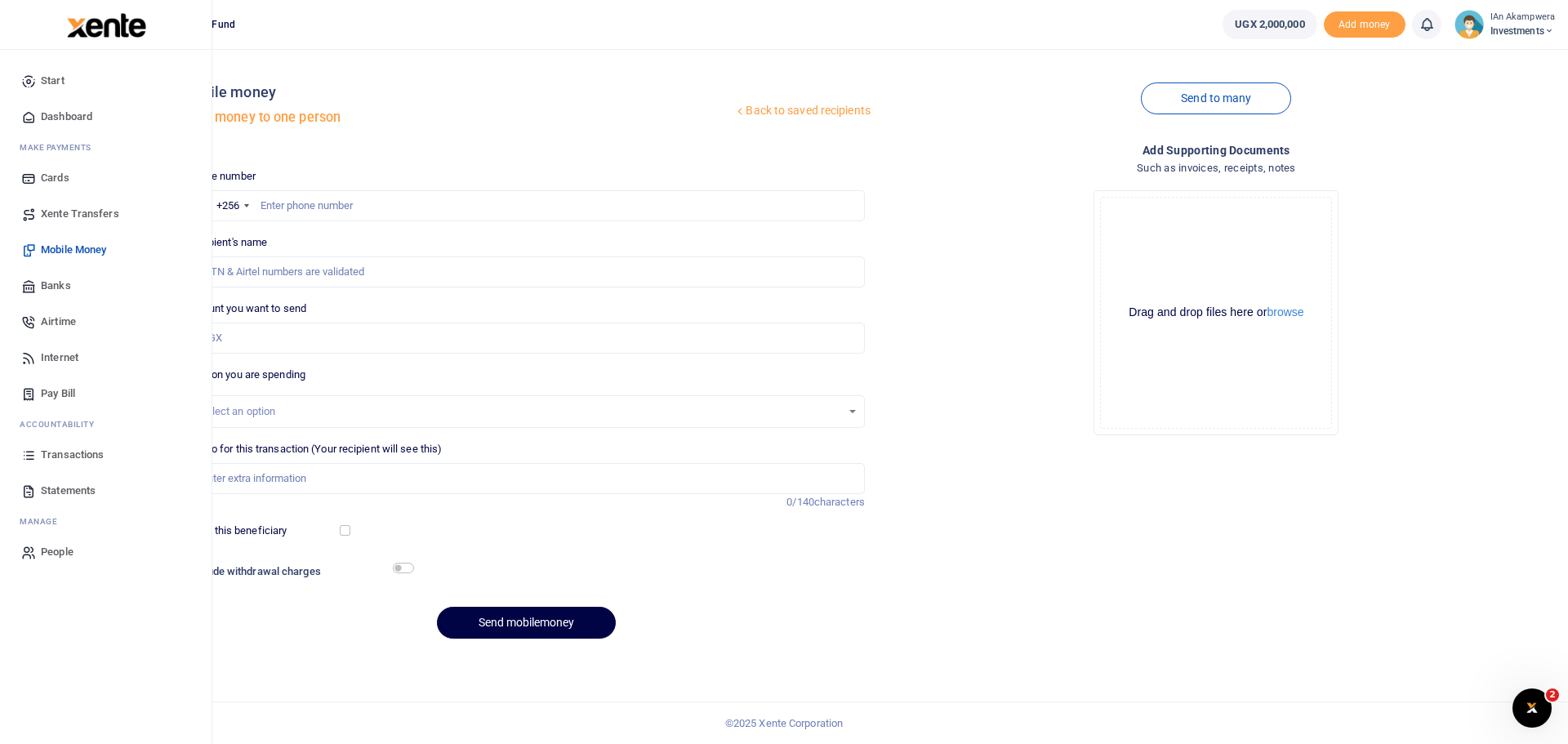
click at [69, 107] on link "Dashboard" at bounding box center [106, 117] width 185 height 36
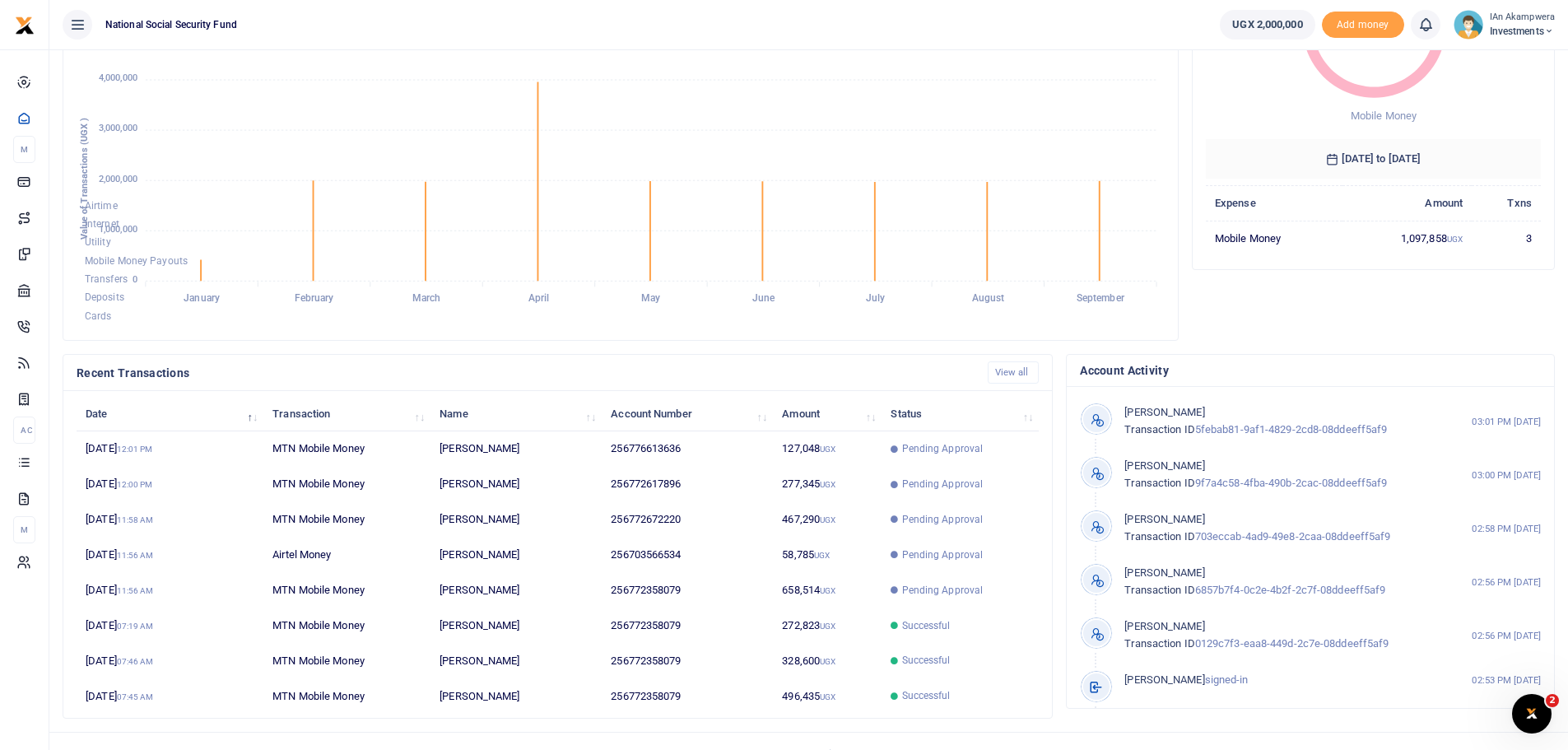
scroll to position [233, 0]
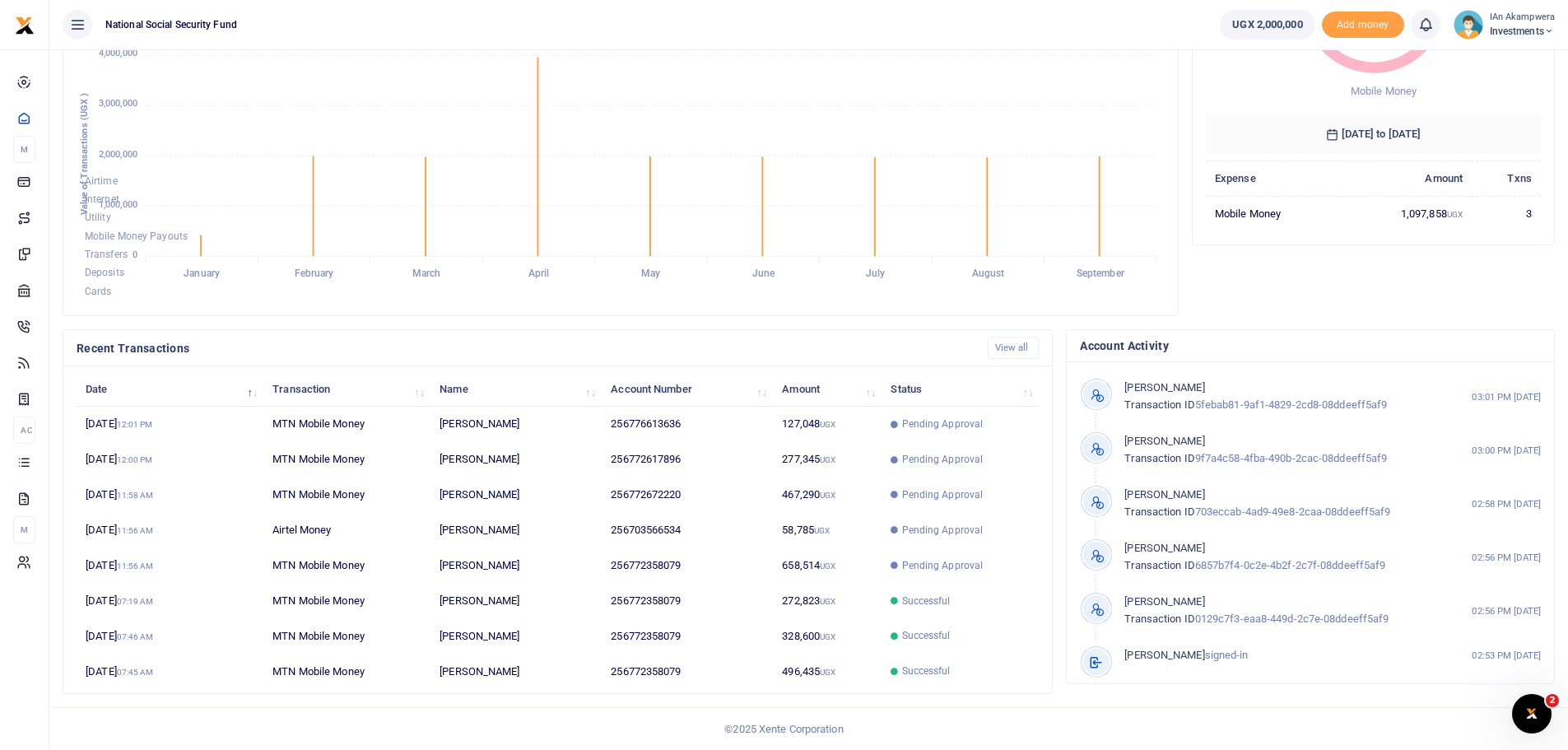
click at [1500, 24] on span "Investments" at bounding box center [1523, 32] width 65 height 15
click at [1470, 121] on link "Logout" at bounding box center [1492, 120] width 130 height 23
